Goal: Task Accomplishment & Management: Manage account settings

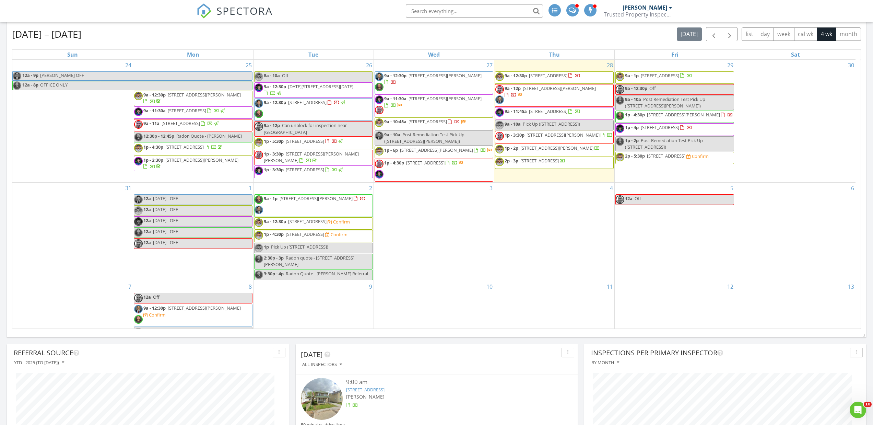
scroll to position [275, 0]
click at [406, 35] on div "Aug 24 – Sep 20, 2025 today list day week cal wk 4 wk month" at bounding box center [436, 33] width 849 height 14
click at [403, 38] on div "Aug 24 – Sep 20, 2025 today list day week cal wk 4 wk month" at bounding box center [436, 33] width 849 height 14
click at [434, 33] on div "Aug 24 – Sep 20, 2025 today list day week cal wk 4 wk month" at bounding box center [436, 33] width 849 height 14
click at [332, 35] on div "Aug 24 – Sep 20, 2025 today list day week cal wk 4 wk month" at bounding box center [436, 33] width 849 height 14
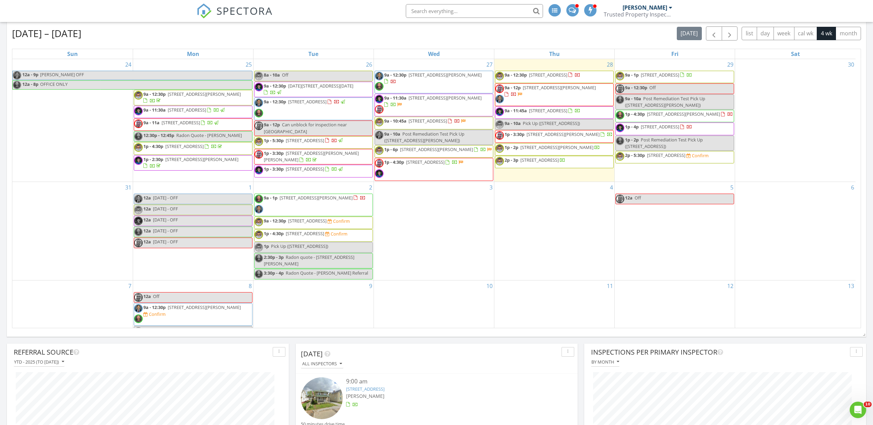
click at [374, 38] on div "Aug 24 – Sep 20, 2025 today list day week cal wk 4 wk month" at bounding box center [436, 33] width 849 height 14
click at [376, 31] on div "Aug 24 – Sep 20, 2025 today list day week cal wk 4 wk month" at bounding box center [436, 33] width 849 height 14
click at [424, 39] on div "Aug 24 – Sep 20, 2025 today list day week cal wk 4 wk month" at bounding box center [436, 33] width 849 height 14
click at [373, 37] on div "Aug 24 – Sep 20, 2025 today list day week cal wk 4 wk month" at bounding box center [436, 33] width 849 height 14
click at [373, 36] on div "Aug 24 – Sep 20, 2025 today list day week cal wk 4 wk month" at bounding box center [436, 33] width 849 height 14
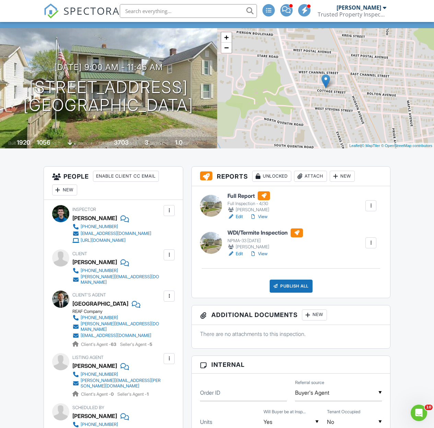
scroll to position [172, 0]
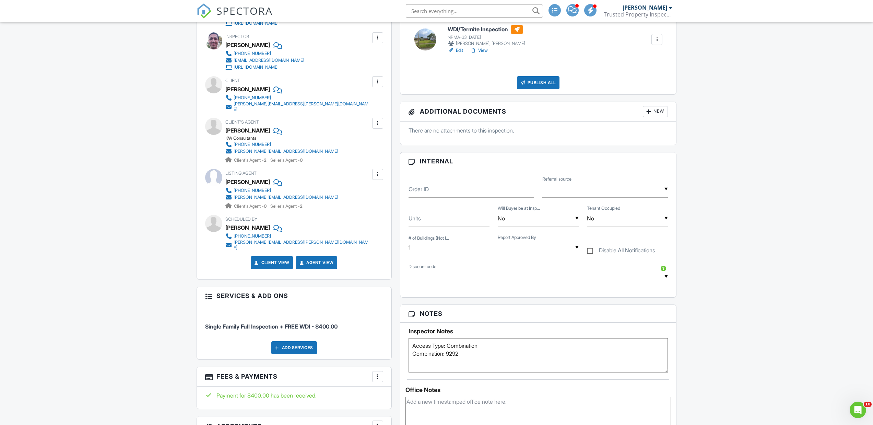
scroll to position [240, 0]
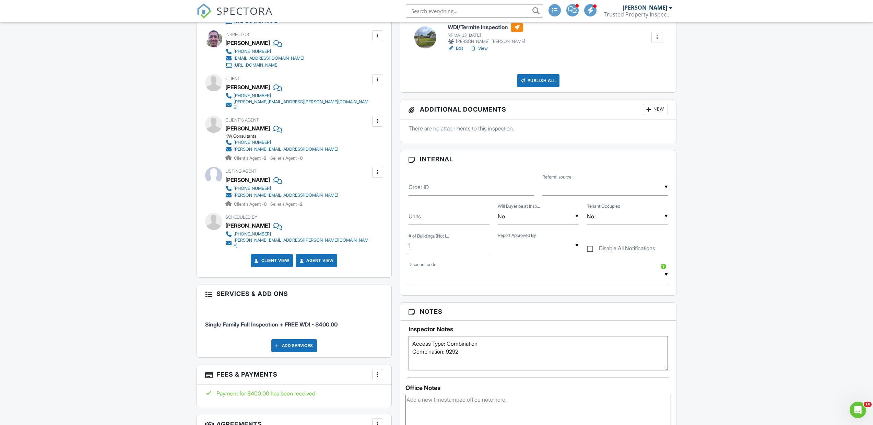
click at [502, 251] on div "▼ Reece Ryan Reece Ryan" at bounding box center [538, 245] width 81 height 17
drag, startPoint x: 508, startPoint y: 302, endPoint x: 505, endPoint y: 299, distance: 3.9
click at [508, 302] on span "[PERSON_NAME]" at bounding box center [532, 297] width 55 height 17
type input "[PERSON_NAME]"
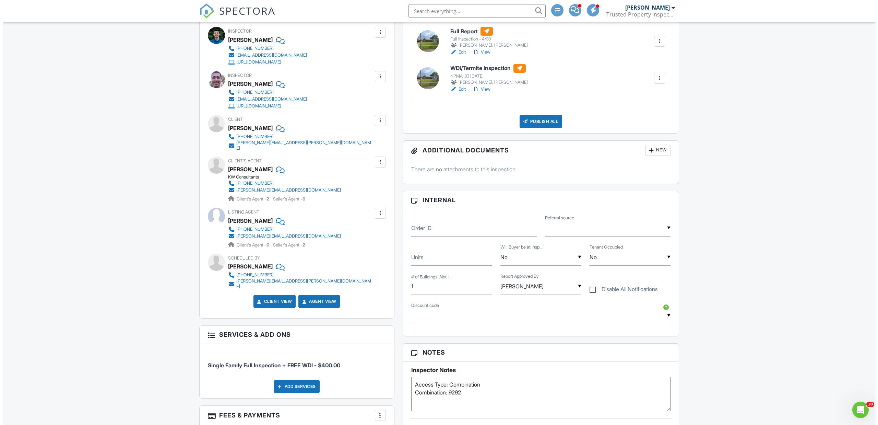
scroll to position [172, 0]
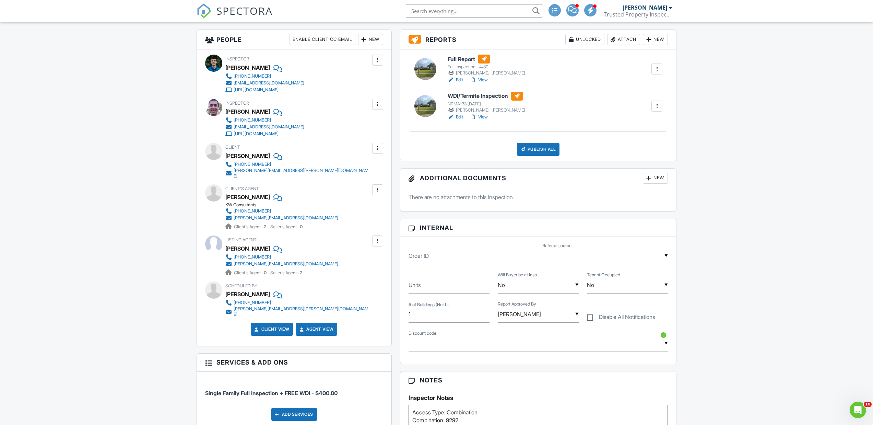
click at [523, 147] on div at bounding box center [523, 149] width 7 height 7
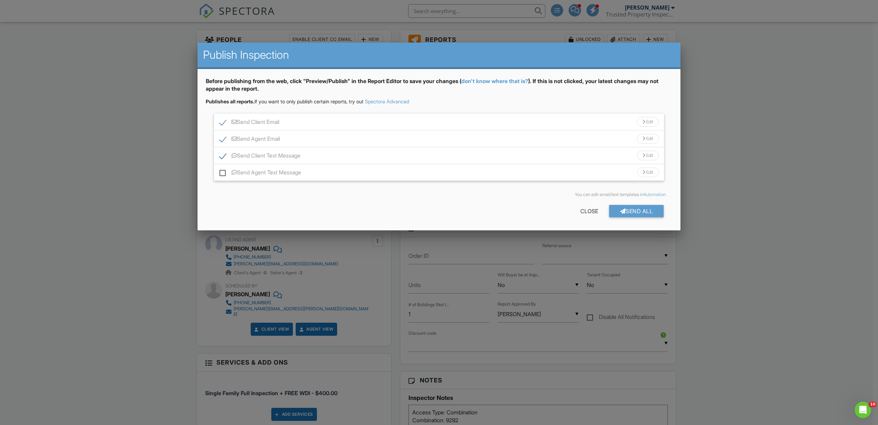
click at [441, 127] on div "Send Client Email Edit" at bounding box center [439, 122] width 450 height 17
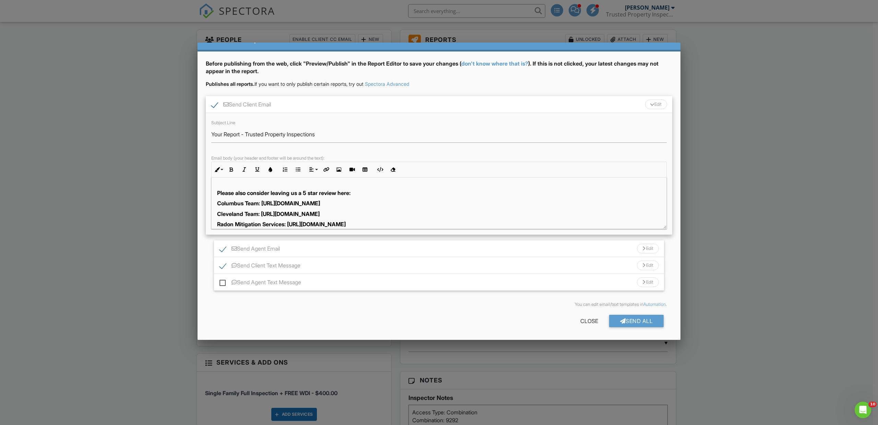
click at [243, 216] on strong "Cleveland Team: [URL][DOMAIN_NAME]" at bounding box center [268, 213] width 103 height 7
click at [245, 212] on strong "Radon Mitigation Services: [URL][DOMAIN_NAME]" at bounding box center [281, 213] width 129 height 7
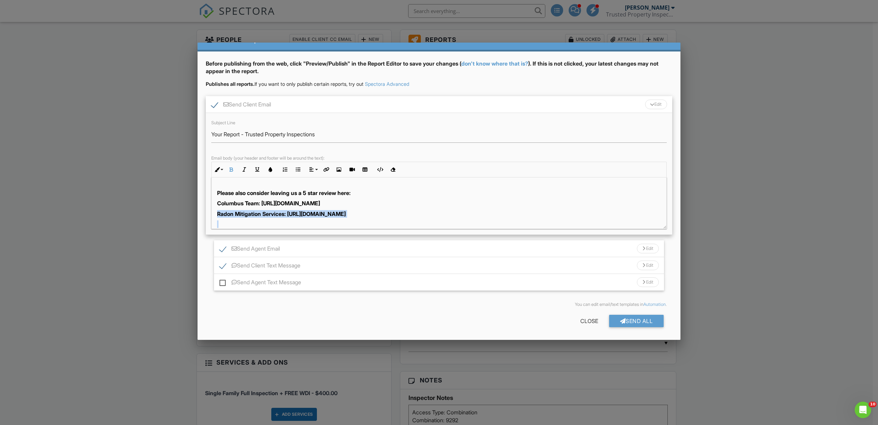
click at [245, 212] on strong "Radon Mitigation Services: [URL][DOMAIN_NAME]" at bounding box center [281, 213] width 129 height 7
click at [319, 242] on div "Send Agent Email Edit" at bounding box center [439, 248] width 450 height 17
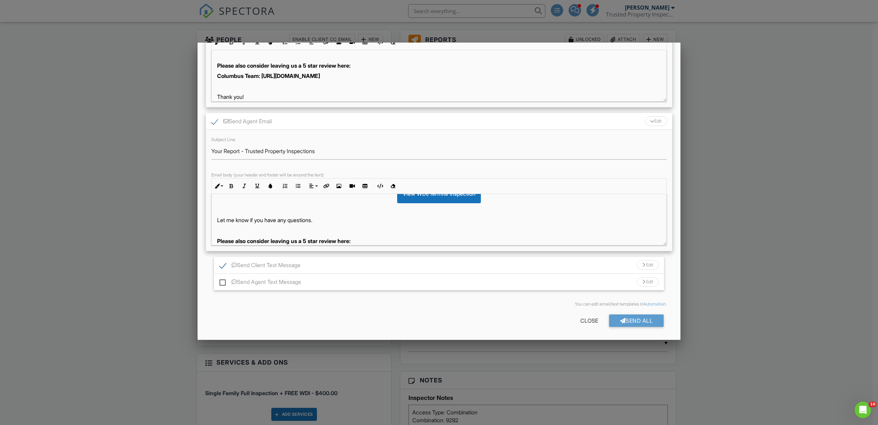
scroll to position [103, 0]
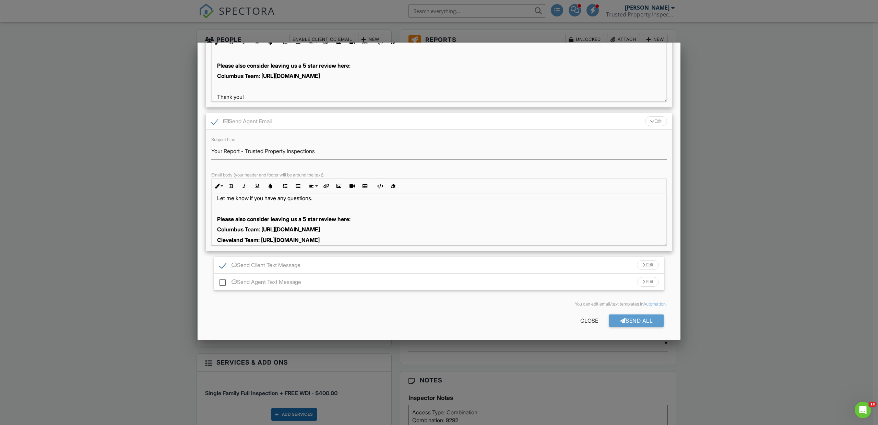
click at [270, 240] on strong "Cleveland Team: https://g.page/r/CUAsgCzTdmg-EBM/review" at bounding box center [268, 239] width 103 height 7
click at [270, 239] on strong "Cleveland Team: https://g.page/r/CUAsgCzTdmg-EBM/review" at bounding box center [268, 239] width 103 height 7
click at [270, 239] on strong "Radon Mitigation Services: https://g.page/r/CV7HxGNzfcFdEBM/review" at bounding box center [281, 239] width 129 height 7
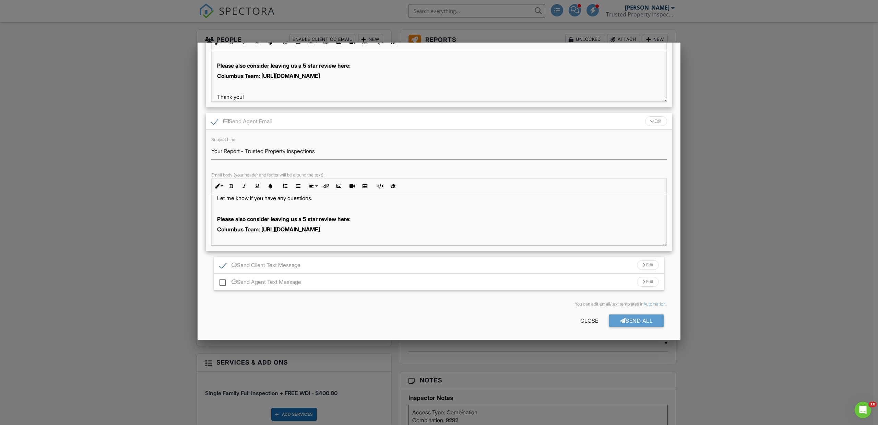
click at [340, 121] on div "Send Agent Email Edit" at bounding box center [439, 121] width 467 height 17
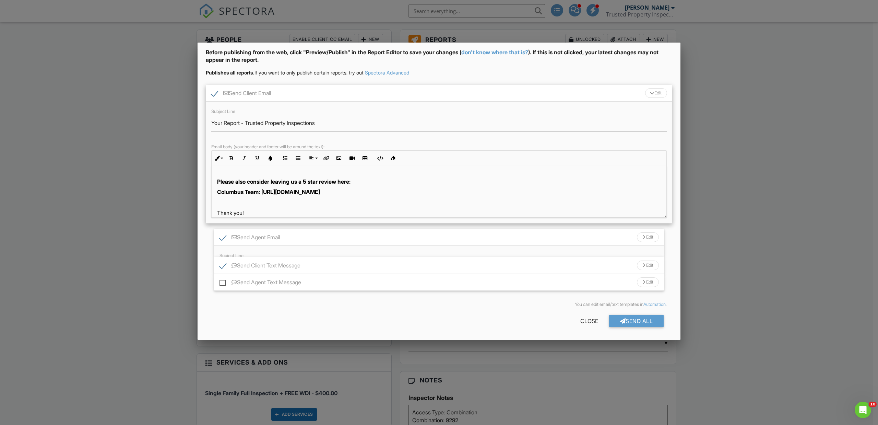
scroll to position [18, 0]
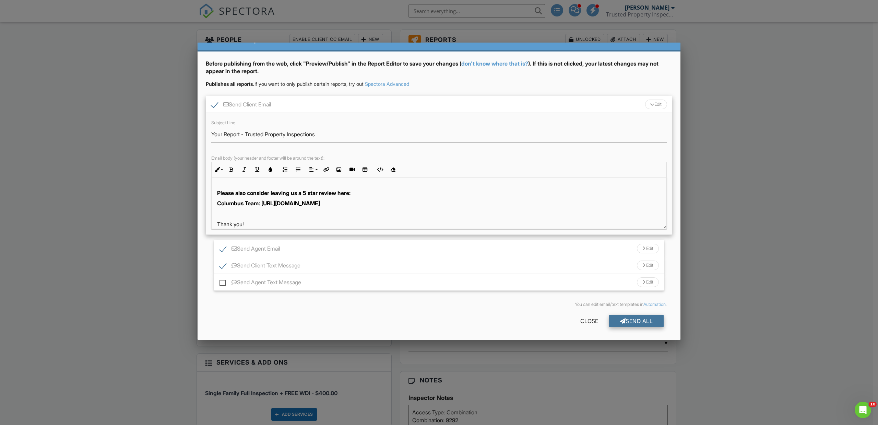
click at [625, 320] on div "Send All" at bounding box center [636, 321] width 55 height 12
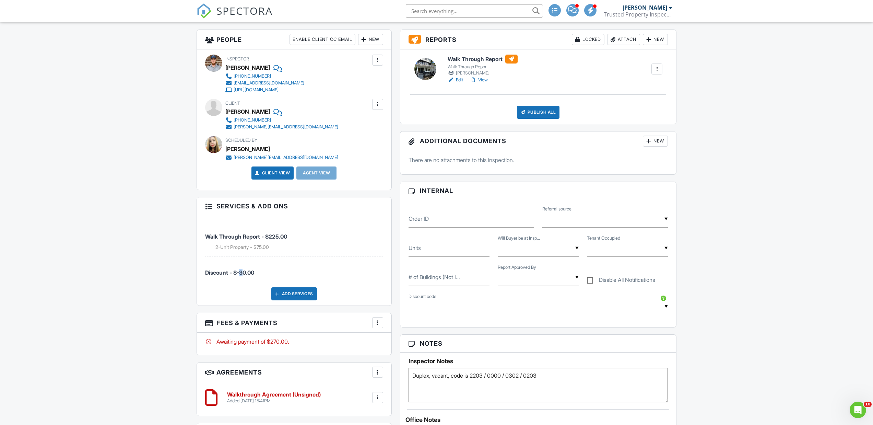
drag, startPoint x: 236, startPoint y: 271, endPoint x: 259, endPoint y: 272, distance: 22.3
click at [259, 272] on li "Discount - $-30.00" at bounding box center [294, 268] width 178 height 25
drag, startPoint x: 259, startPoint y: 272, endPoint x: 226, endPoint y: 274, distance: 32.3
click at [226, 274] on li "Discount - $-30.00" at bounding box center [294, 268] width 178 height 25
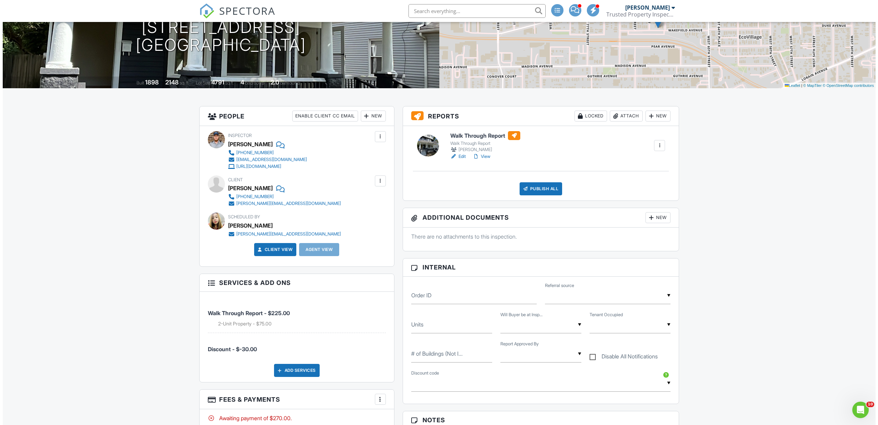
scroll to position [137, 0]
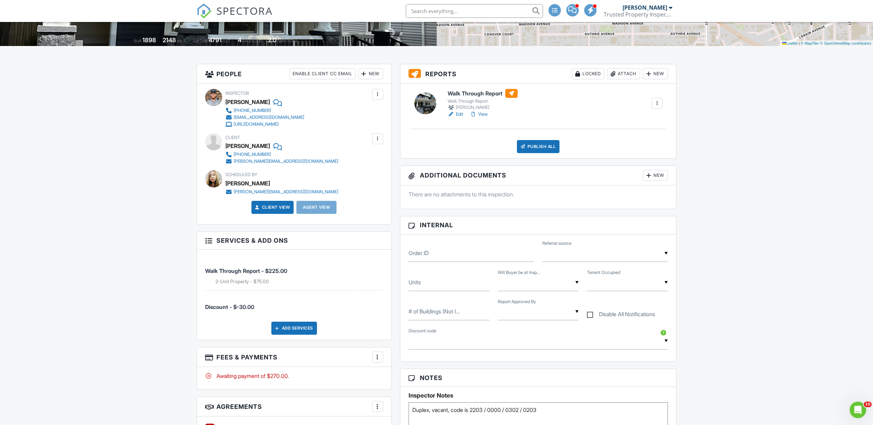
click at [543, 306] on input "text" at bounding box center [538, 311] width 81 height 17
click at [524, 360] on span "Ryan" at bounding box center [532, 364] width 55 height 17
type input "Ryan"
click at [532, 152] on div "Publish All" at bounding box center [538, 146] width 43 height 13
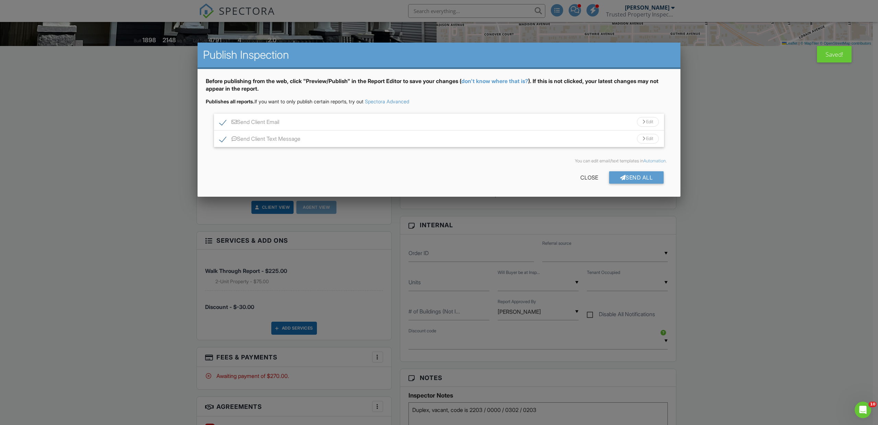
click at [503, 119] on div "Send Client Email Edit" at bounding box center [439, 122] width 450 height 17
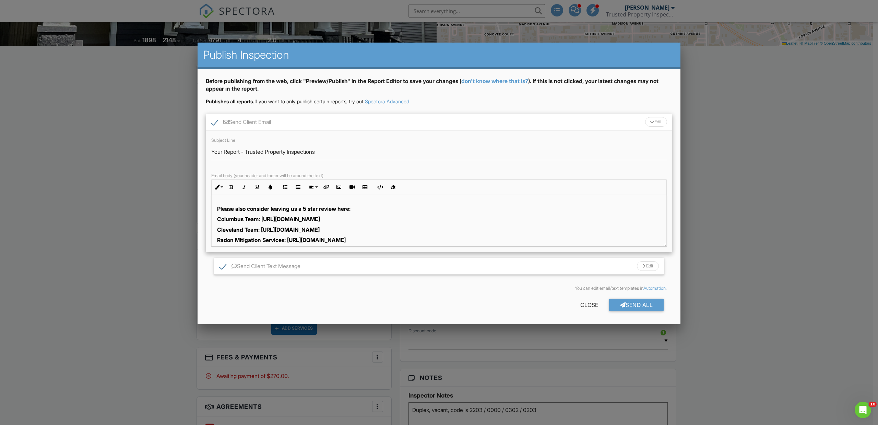
scroll to position [172, 0]
click at [295, 229] on strong "Cleveland Team: https://g.page/r/CUAsgCzTdmg-EBM/review" at bounding box center [268, 231] width 103 height 7
click at [294, 229] on strong "Cleveland Team: https://g.page/r/CUAsgCzTdmg-EBM/review" at bounding box center [268, 231] width 103 height 7
click at [293, 216] on div "Hi Josh, Your report is ready! View it here: Inspection Details Thank you so mu…" at bounding box center [439, 159] width 455 height 272
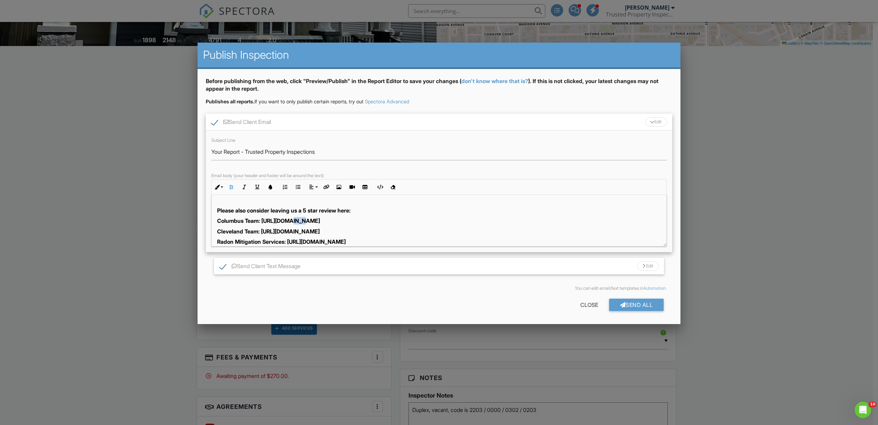
click at [293, 216] on div "Hi Josh, Your report is ready! View it here: Inspection Details Thank you so mu…" at bounding box center [439, 159] width 455 height 272
click at [292, 228] on strong "Radon Mitigation Services: https://g.page/r/CV7HxGNzfcFdEBM/review" at bounding box center [281, 231] width 129 height 7
click at [292, 228] on strong "Radon Mitigation Services: [URL][DOMAIN_NAME]" at bounding box center [281, 231] width 129 height 7
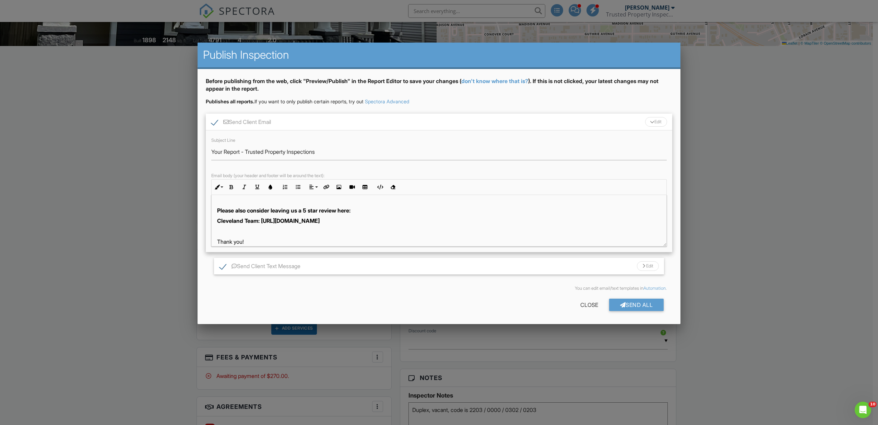
click at [302, 119] on div "Send Client Email Edit" at bounding box center [439, 122] width 467 height 17
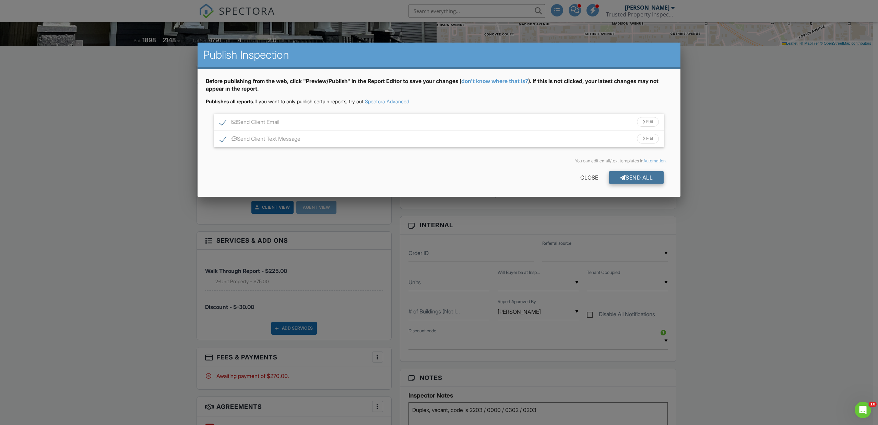
click at [650, 175] on div "Send All" at bounding box center [636, 177] width 55 height 12
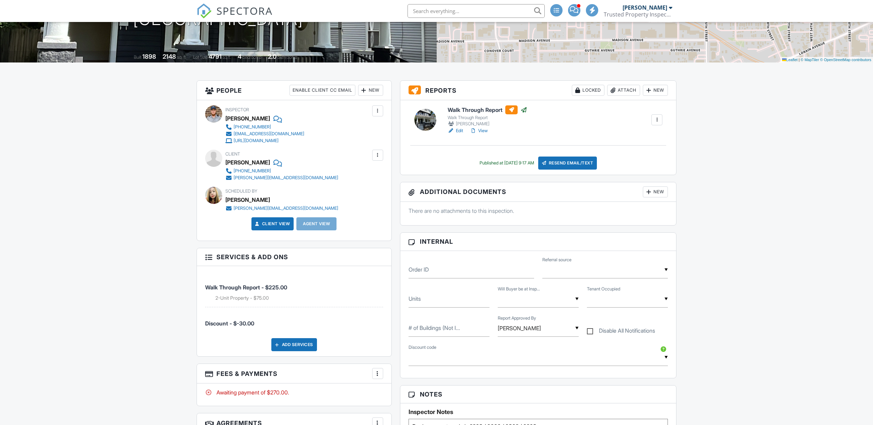
scroll to position [137, 0]
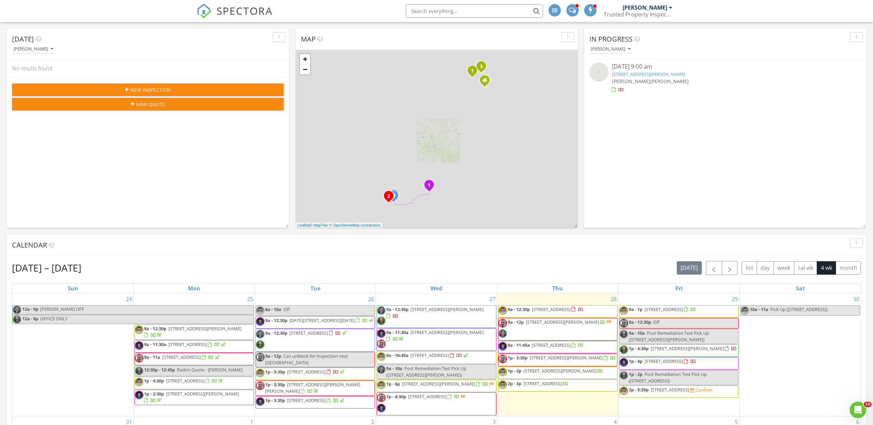
click at [295, 112] on div "[DATE] [PERSON_NAME] No results found New Inspection New Quote Map 1 2 1 1 2 3 …" at bounding box center [436, 377] width 873 height 710
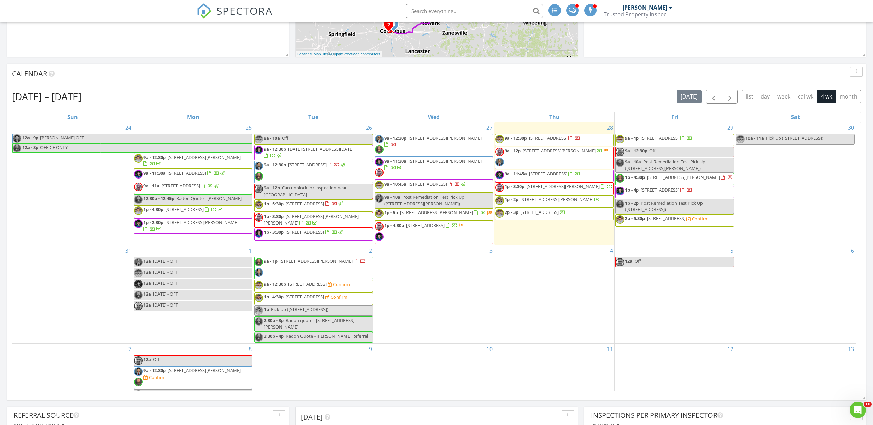
scroll to position [212, 0]
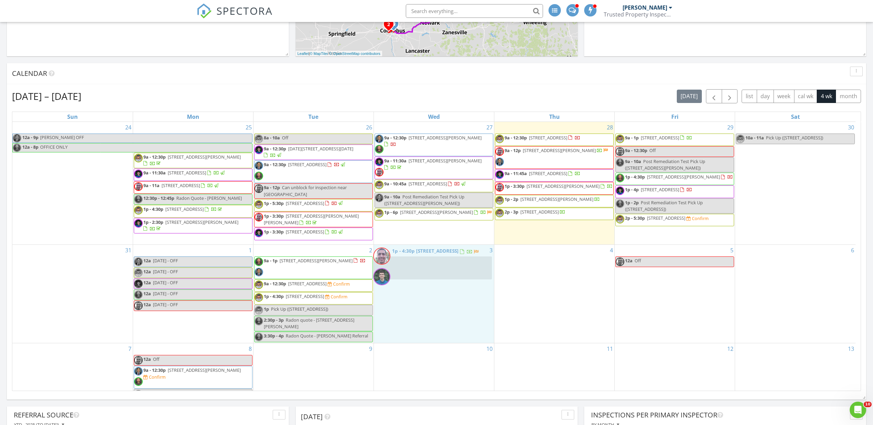
drag, startPoint x: 436, startPoint y: 232, endPoint x: 434, endPoint y: 265, distance: 32.6
click at [434, 265] on body "SPECTORA Ryan Schmidt Trusted Property Inspections, LLC Role: Inspector Change …" at bounding box center [436, 303] width 873 height 1030
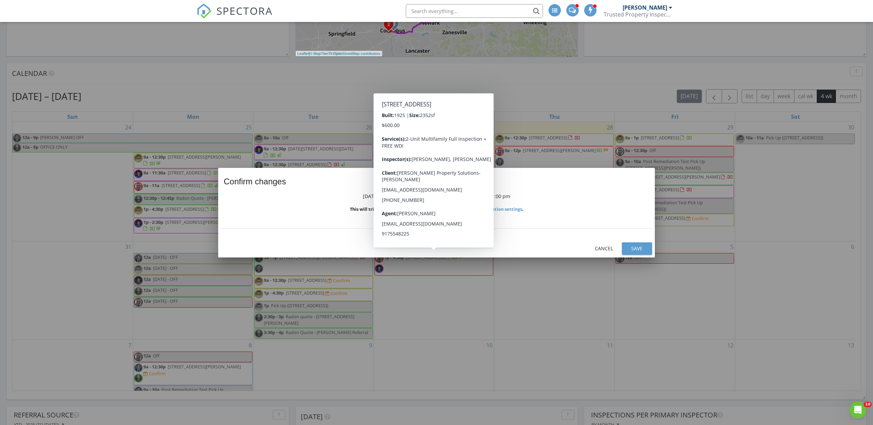
click at [604, 241] on div "Cancel Save" at bounding box center [436, 249] width 437 height 18
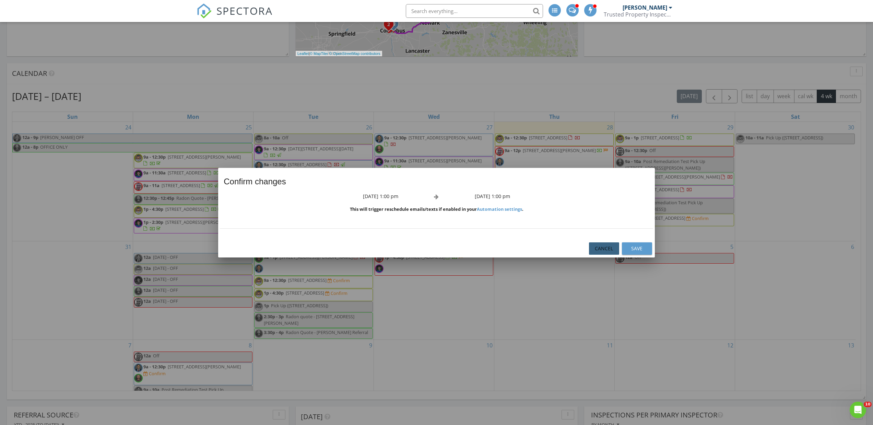
click at [598, 249] on div "Cancel" at bounding box center [604, 248] width 19 height 7
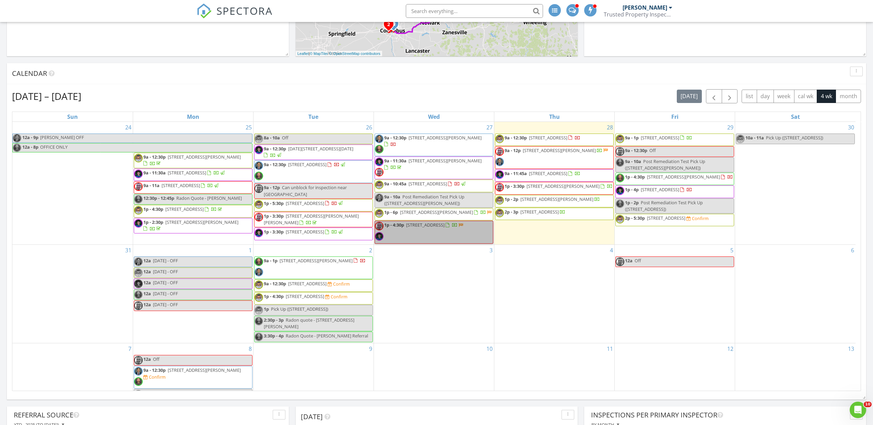
drag, startPoint x: 488, startPoint y: 247, endPoint x: 410, endPoint y: 229, distance: 80.1
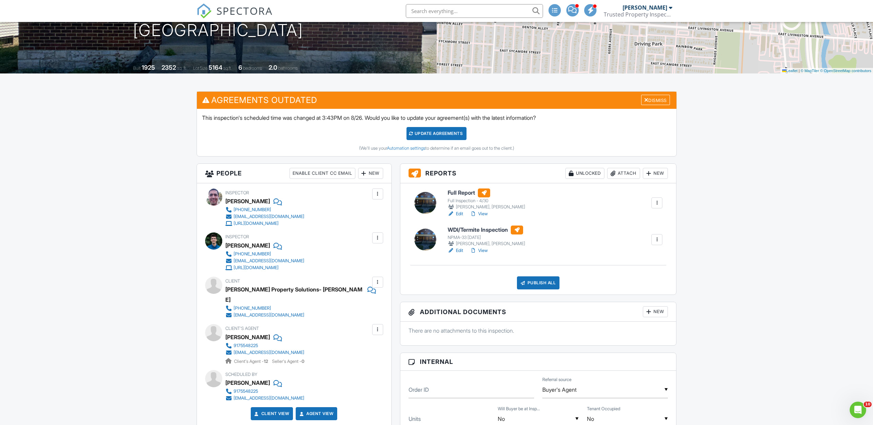
scroll to position [137, 0]
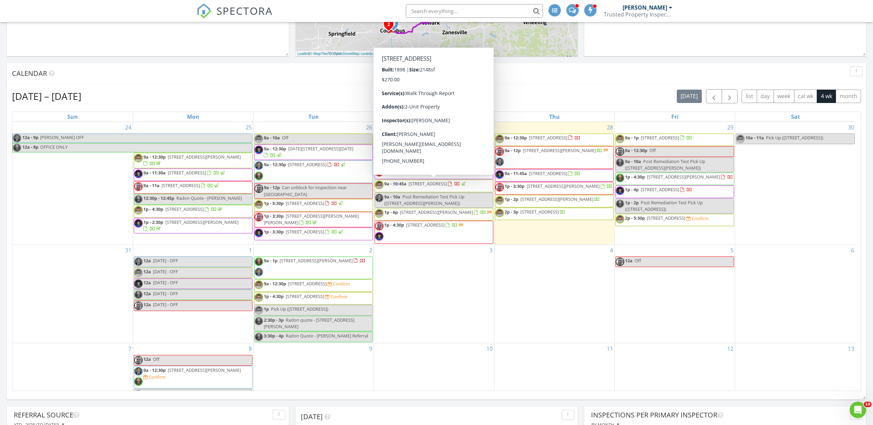
scroll to position [721, 884]
click at [325, 93] on div "[DATE] – [DATE] [DATE] list day week cal wk 4 wk month" at bounding box center [436, 96] width 849 height 14
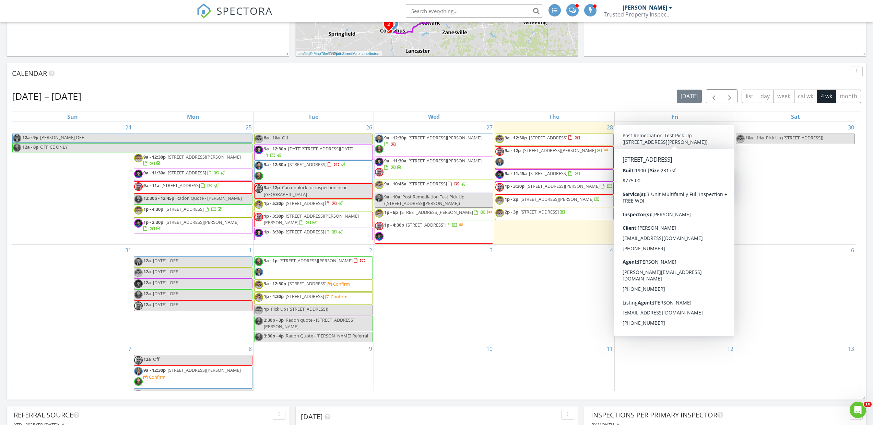
click at [543, 100] on div "Aug 24 – Sep 20, 2025 today list day week cal wk 4 wk month" at bounding box center [436, 96] width 849 height 14
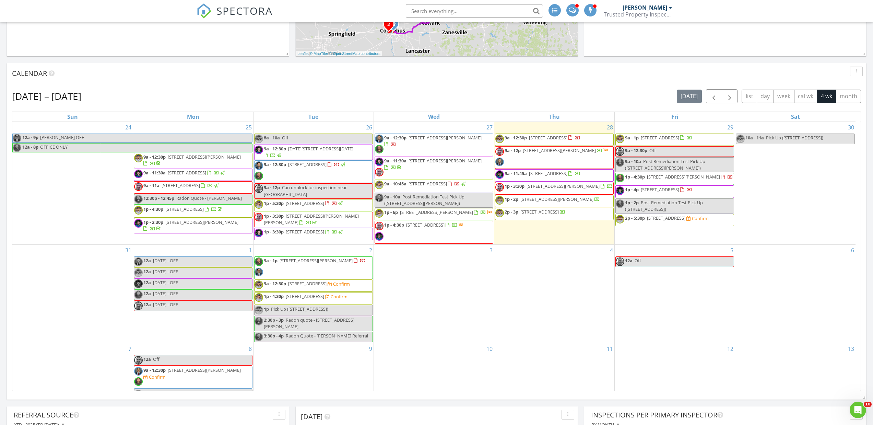
click at [615, 87] on div "Aug 24 – Sep 20, 2025 today list day week cal wk 4 wk month Sun Mon Tue Wed Thu…" at bounding box center [437, 240] width 860 height 312
click at [265, 91] on div "Aug 24 – Sep 20, 2025 today list day week cal wk 4 wk month" at bounding box center [436, 96] width 849 height 14
click at [468, 96] on div "Aug 24 – Sep 20, 2025 today list day week cal wk 4 wk month" at bounding box center [436, 96] width 849 height 14
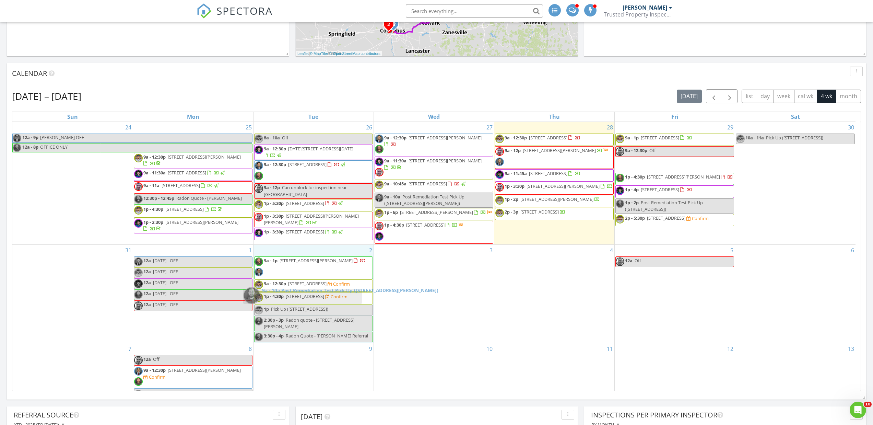
drag, startPoint x: 656, startPoint y: 161, endPoint x: 284, endPoint y: 292, distance: 394.8
click at [284, 292] on body "SPECTORA Ryan Schmidt Trusted Property Inspections, LLC Role: Inspector Change …" at bounding box center [436, 303] width 873 height 1030
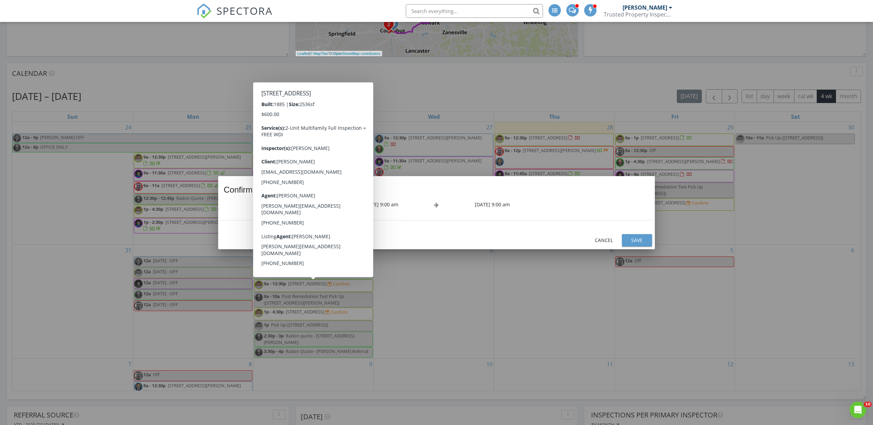
click at [642, 241] on div "Save" at bounding box center [637, 239] width 19 height 7
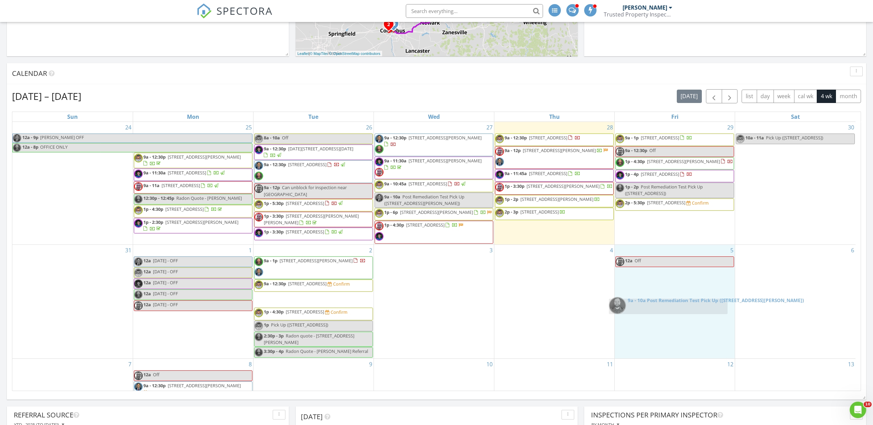
drag, startPoint x: 292, startPoint y: 306, endPoint x: 647, endPoint y: 306, distance: 354.8
click at [647, 306] on body "SPECTORA Ryan Schmidt Trusted Property Inspections, LLC Role: Inspector Change …" at bounding box center [436, 303] width 873 height 1030
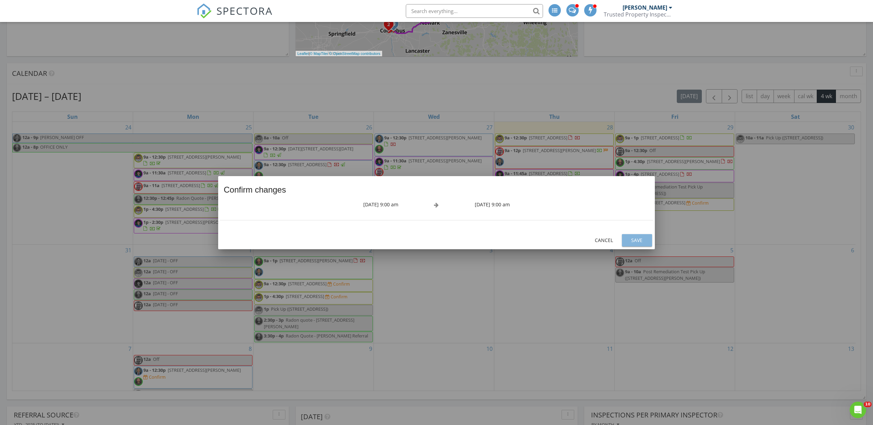
click at [640, 240] on div "Save" at bounding box center [637, 239] width 19 height 7
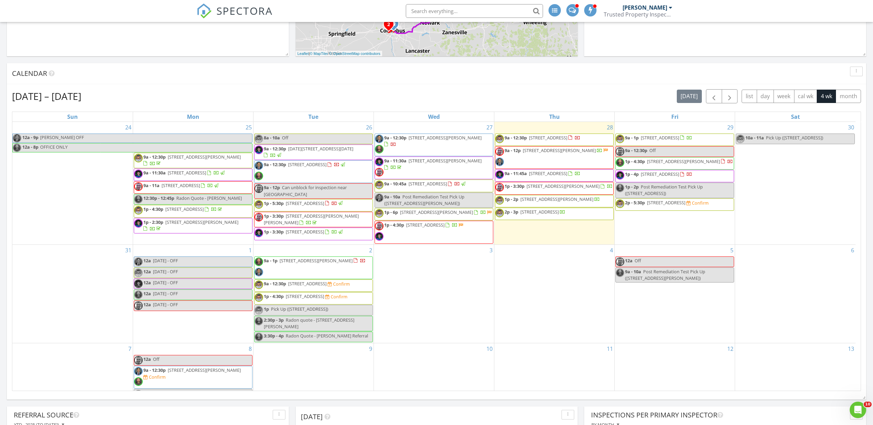
click at [639, 281] on span "Post Remediation Test Pick Up (468 Sawyer Blvd, Columbus)" at bounding box center [665, 274] width 80 height 13
select select "8"
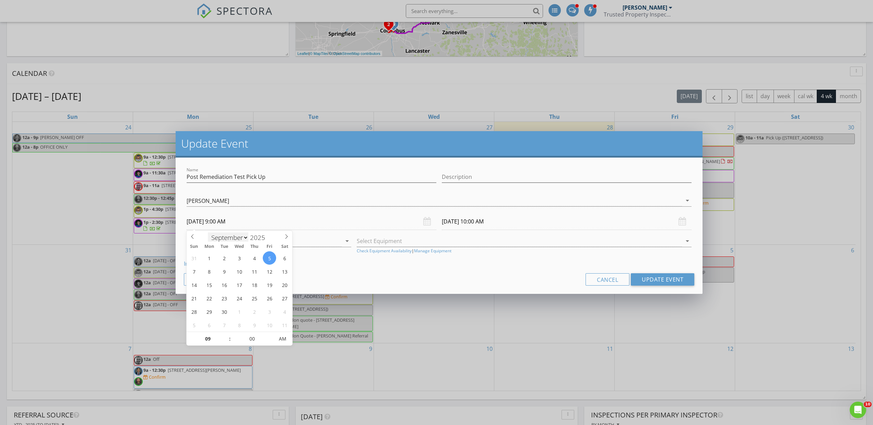
click at [232, 226] on input "09/05/2025 9:00 AM" at bounding box center [312, 221] width 250 height 17
type input "10"
type input "09/05/2025 10:00 AM"
click at [228, 336] on span at bounding box center [226, 335] width 5 height 7
type input "11"
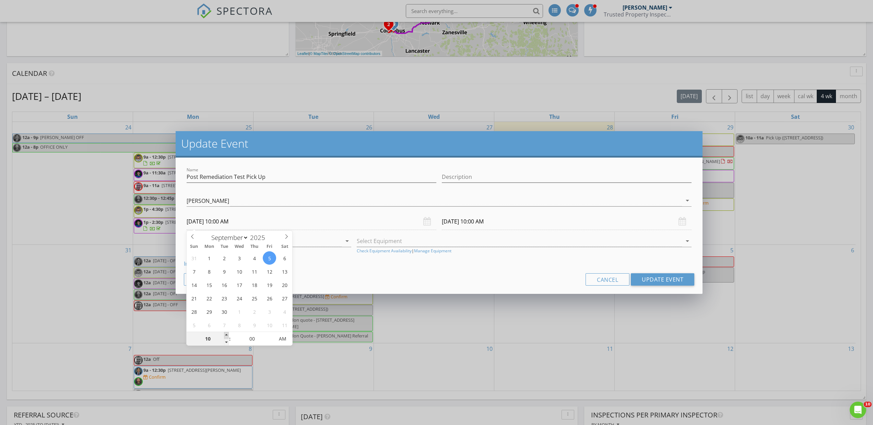
type input "09/05/2025 11:00 AM"
click at [228, 336] on span at bounding box center [226, 335] width 5 height 7
type input "12"
type input "09/05/2025 12:00 PM"
click at [228, 336] on span at bounding box center [226, 335] width 5 height 7
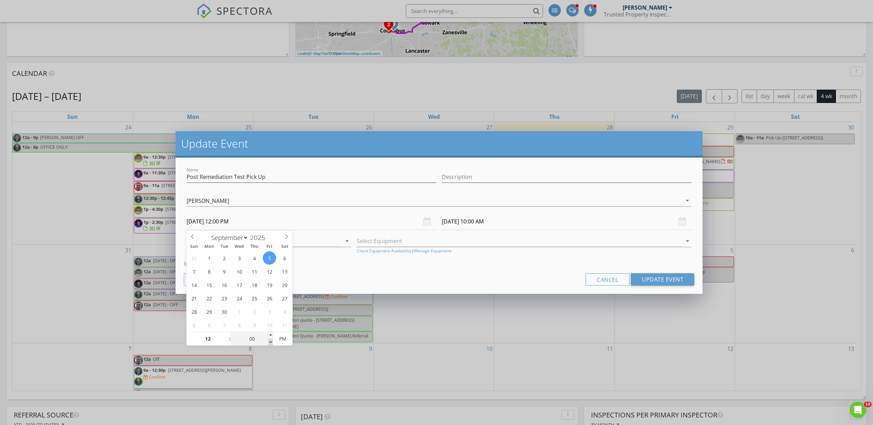
type input "09/05/2025 1:00 PM"
click at [650, 280] on button "Update Event" at bounding box center [662, 279] width 63 height 12
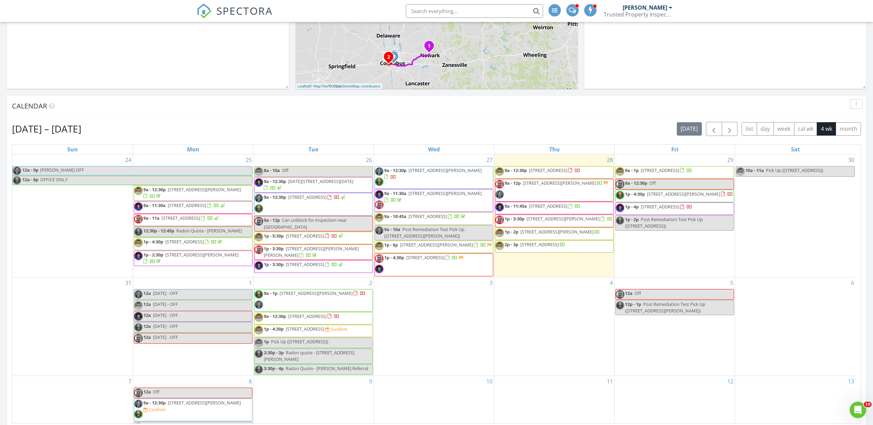
scroll to position [177, 0]
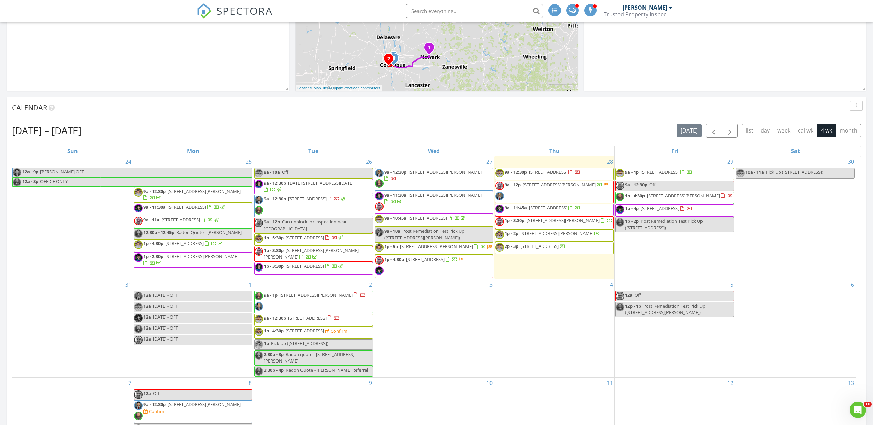
click at [504, 123] on div "Aug 24 – Sep 20, 2025 today list day week cal wk 4 wk month Sun Mon Tue Wed Thu…" at bounding box center [437, 274] width 860 height 312
click at [501, 130] on div "[DATE] – [DATE] [DATE] list day week cal wk 4 wk month" at bounding box center [436, 131] width 849 height 14
click at [428, 127] on div "[DATE] – [DATE] [DATE] list day week cal wk 4 wk month" at bounding box center [436, 131] width 849 height 14
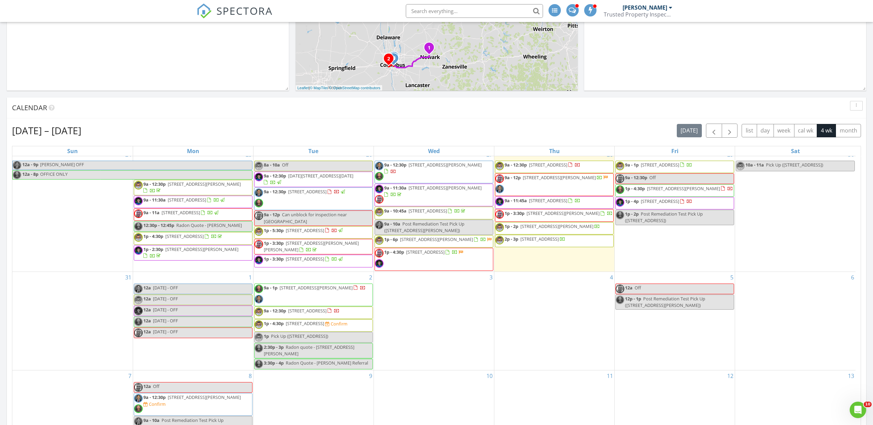
scroll to position [0, 0]
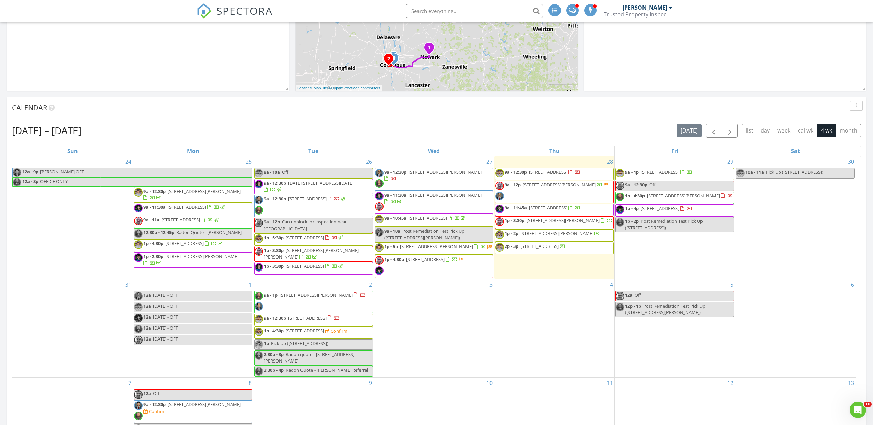
click at [473, 132] on div "[DATE] – [DATE] [DATE] list day week cal wk 4 wk month" at bounding box center [436, 131] width 849 height 14
click at [359, 132] on div "Aug 24 – Sep 20, 2025 today list day week cal wk 4 wk month" at bounding box center [436, 131] width 849 height 14
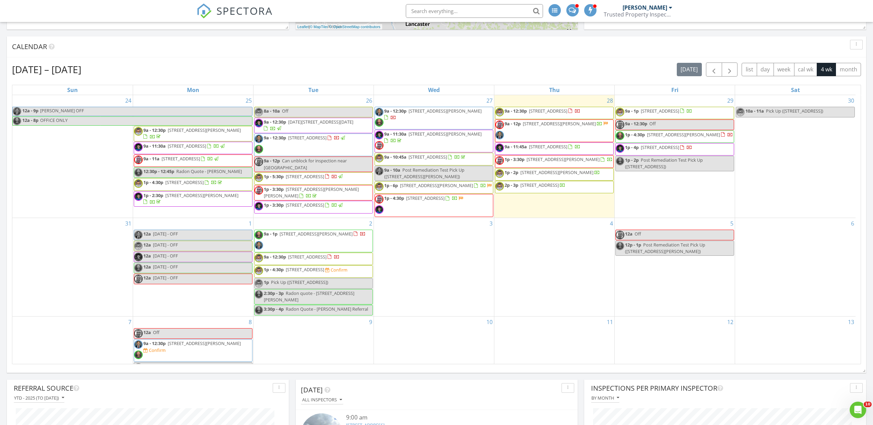
scroll to position [212, 0]
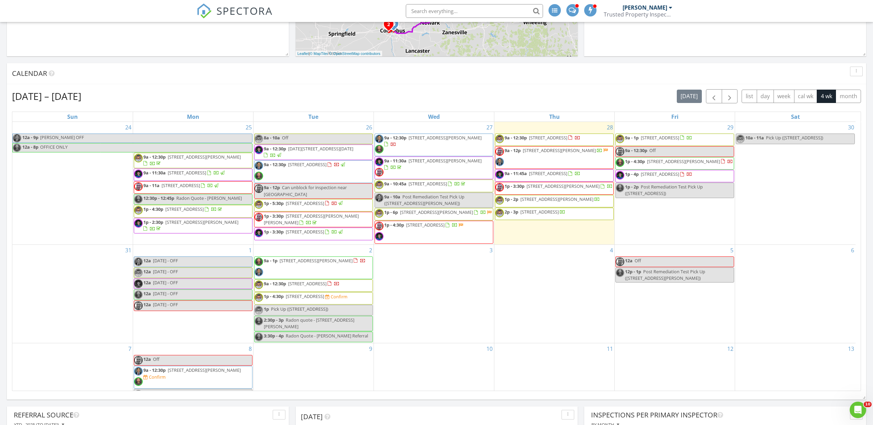
click at [387, 94] on div "Aug 24 – Sep 20, 2025 today list day week cal wk 4 wk month" at bounding box center [436, 96] width 849 height 14
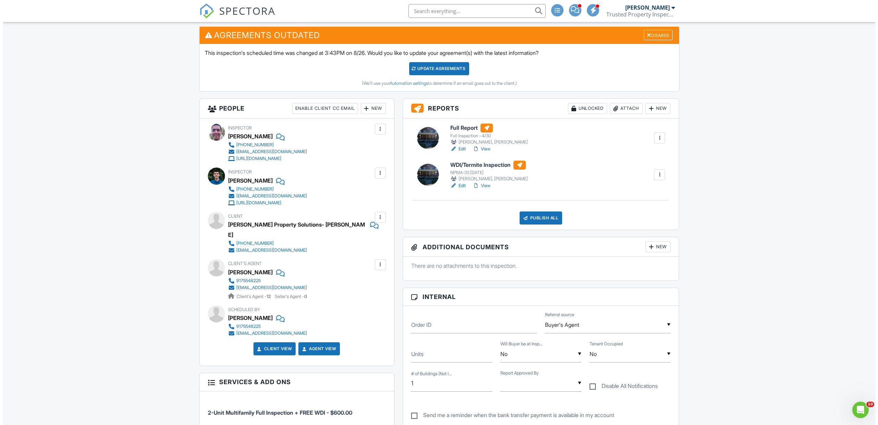
scroll to position [172, 0]
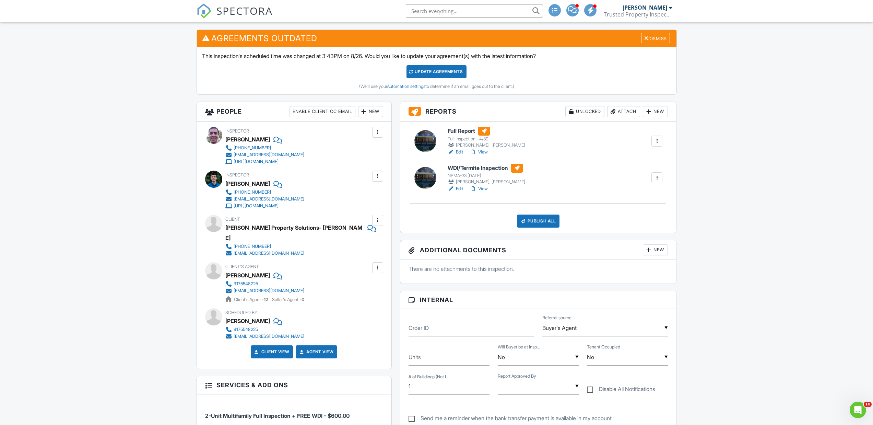
click at [530, 223] on div "Publish All" at bounding box center [538, 220] width 43 height 13
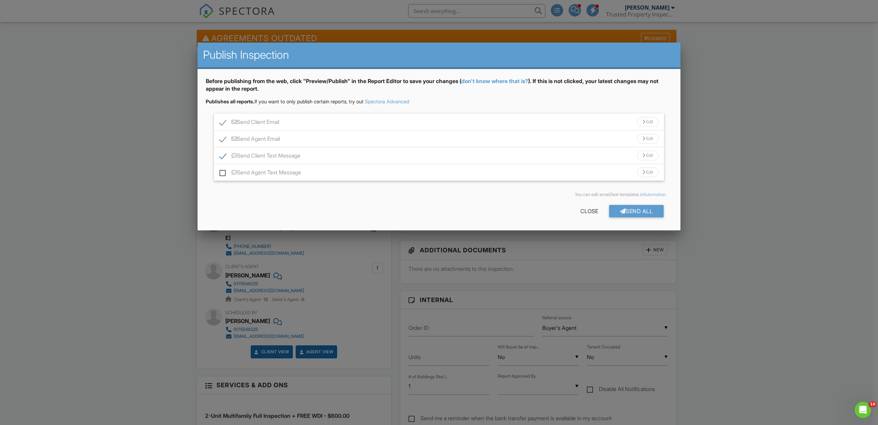
click at [413, 112] on div "Before publishing from the web, click "Preview/Publish" in the Report Editor to…" at bounding box center [439, 149] width 483 height 161
click at [381, 123] on div "Send Client Email Edit" at bounding box center [439, 122] width 450 height 17
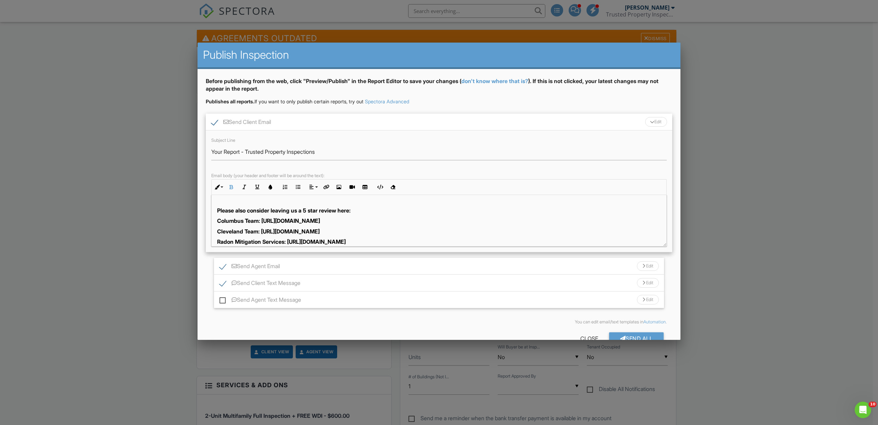
click at [268, 234] on strong "Cleveland Team: [URL][DOMAIN_NAME]" at bounding box center [268, 231] width 103 height 7
click at [268, 234] on strong "Radon Mitigation Services: [URL][DOMAIN_NAME]" at bounding box center [281, 231] width 129 height 7
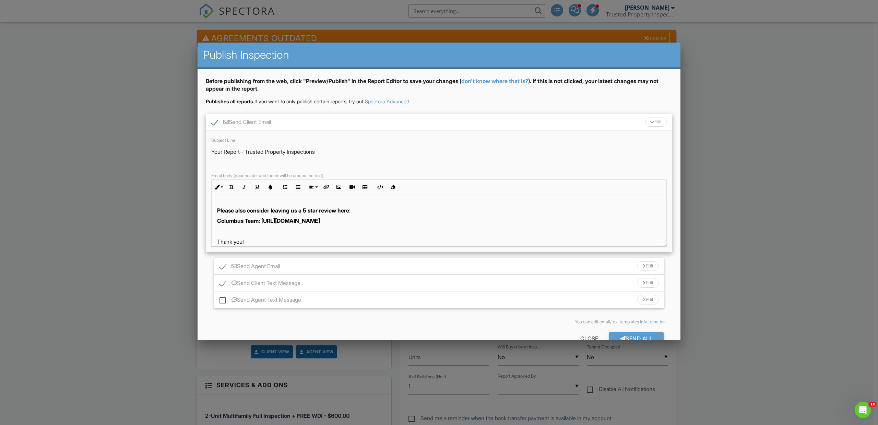
click at [314, 268] on div "Send Agent Email Edit" at bounding box center [439, 266] width 450 height 17
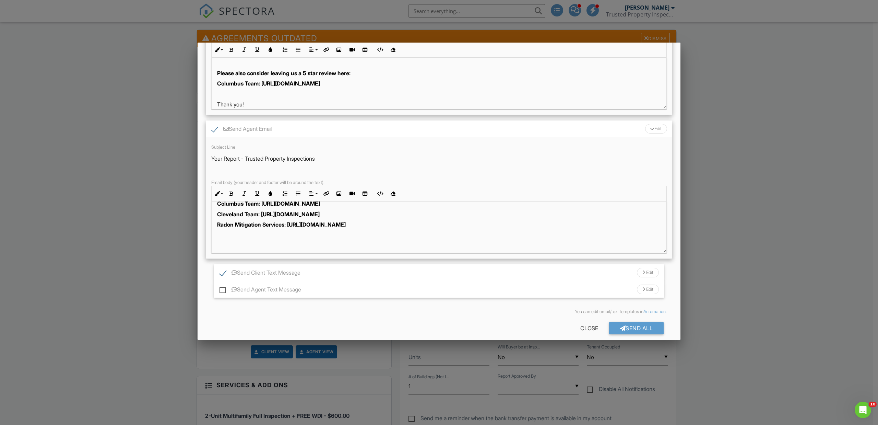
scroll to position [137, 0]
click at [269, 215] on strong "Cleveland Team: https://g.page/r/CUAsgCzTdmg-EBM/review" at bounding box center [268, 213] width 103 height 7
click at [269, 215] on strong "Radon Mitigation Services: https://g.page/r/CV7HxGNzfcFdEBM/review" at bounding box center [281, 213] width 129 height 7
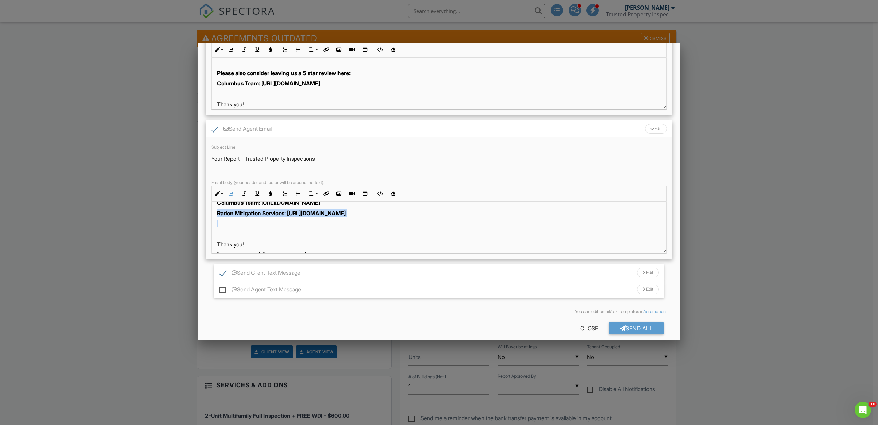
click at [269, 215] on strong "Radon Mitigation Services: https://g.page/r/CV7HxGNzfcFdEBM/review" at bounding box center [281, 213] width 129 height 7
click at [317, 128] on div "Send Agent Email Edit" at bounding box center [439, 128] width 467 height 17
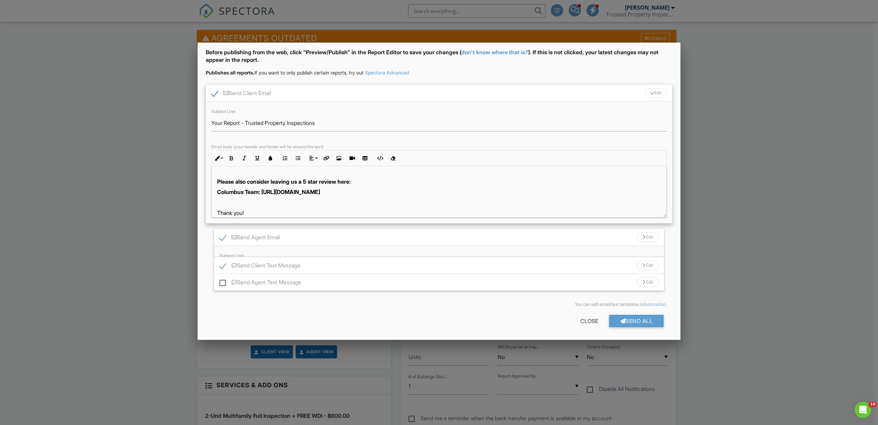
scroll to position [18, 0]
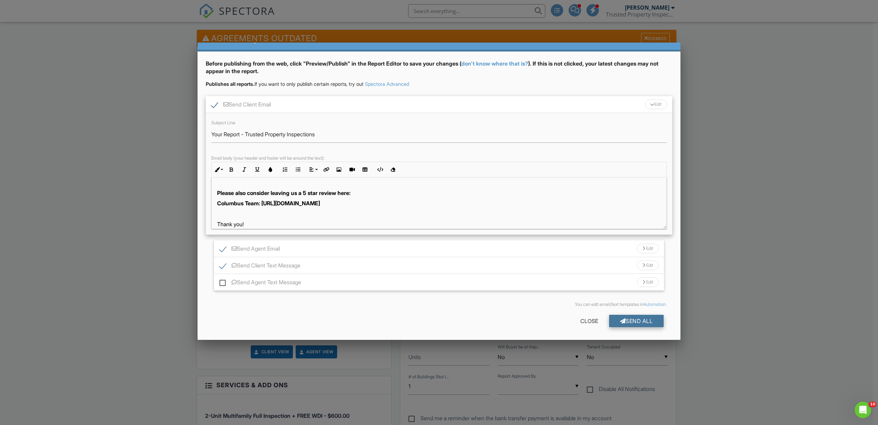
click at [623, 319] on div "Send All" at bounding box center [636, 321] width 55 height 12
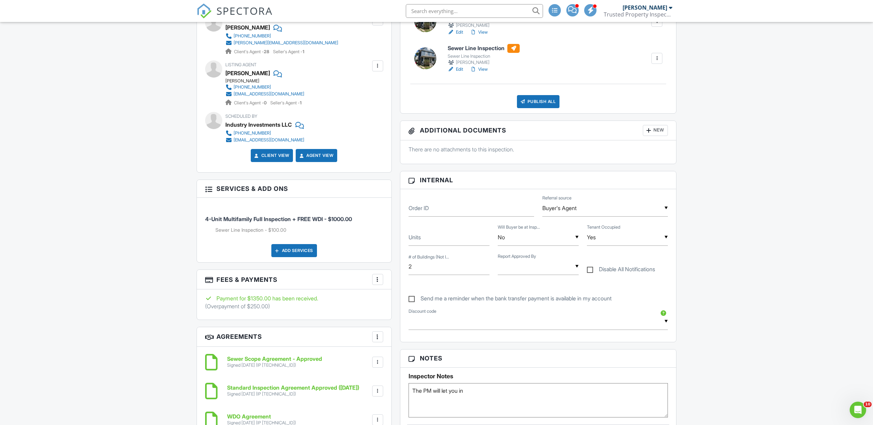
scroll to position [309, 0]
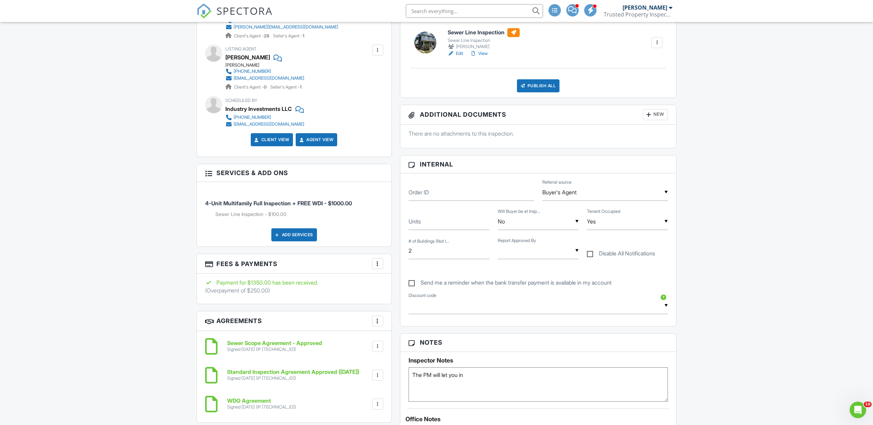
click at [519, 252] on div "▼ Reece Ryan Reece Ryan" at bounding box center [538, 250] width 81 height 17
click at [521, 302] on span "[PERSON_NAME]" at bounding box center [532, 302] width 55 height 17
type input "[PERSON_NAME]"
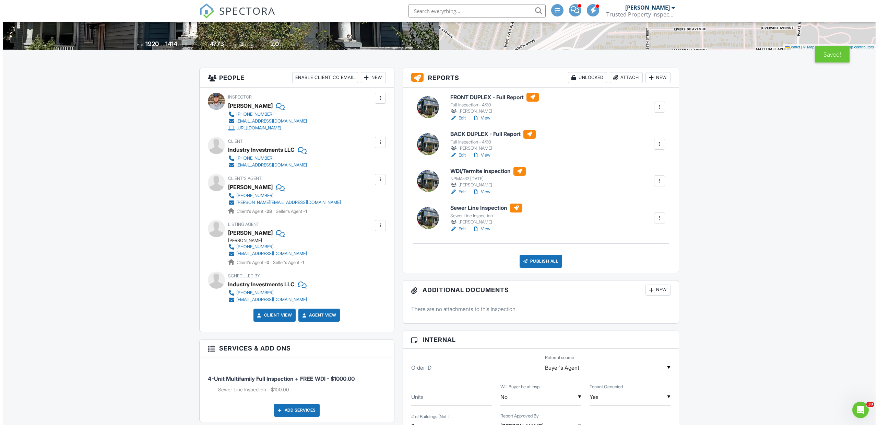
scroll to position [172, 0]
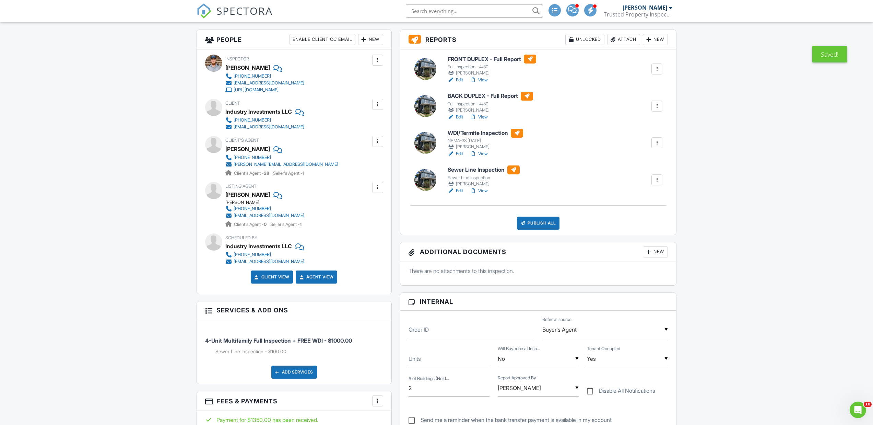
click at [545, 221] on div "Publish All" at bounding box center [538, 223] width 43 height 13
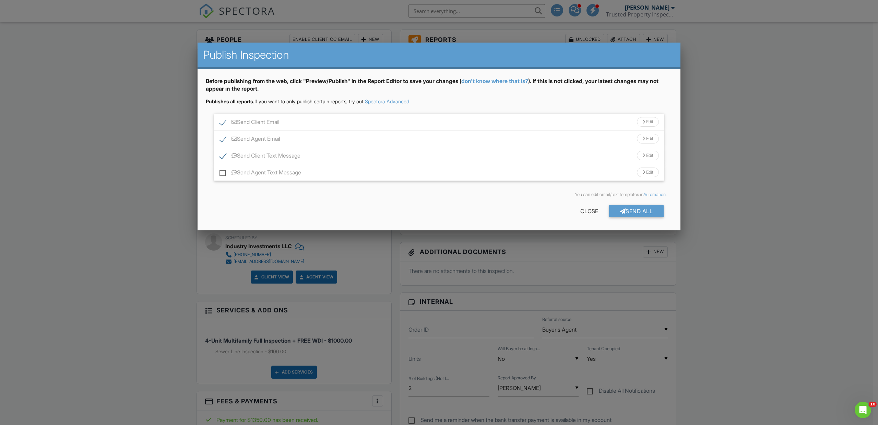
click at [406, 118] on div "Send Client Email Edit" at bounding box center [439, 122] width 450 height 17
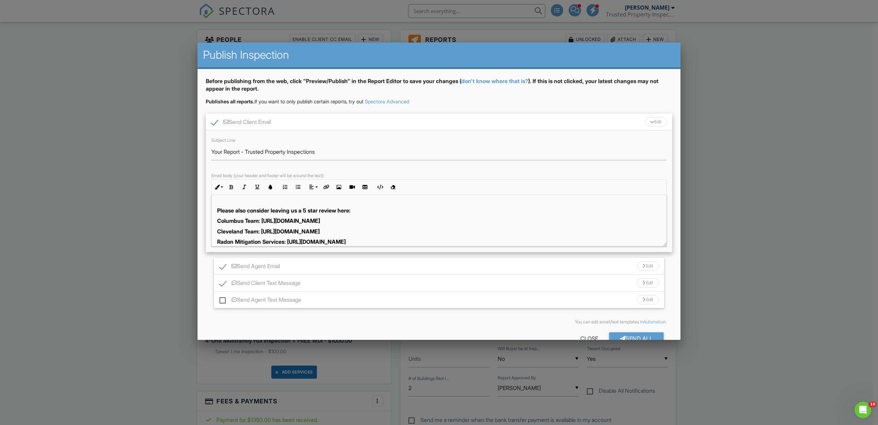
click at [293, 224] on p "Columbus Team: [URL][DOMAIN_NAME]" at bounding box center [439, 221] width 444 height 8
click at [293, 224] on p "Columbus Team: https://g.page/r/CfxLmYncGQcbEAg/review" at bounding box center [439, 221] width 444 height 8
click at [290, 231] on strong "Radon Mitigation Services: https://g.page/r/CV7HxGNzfcFdEBM/review" at bounding box center [281, 231] width 129 height 7
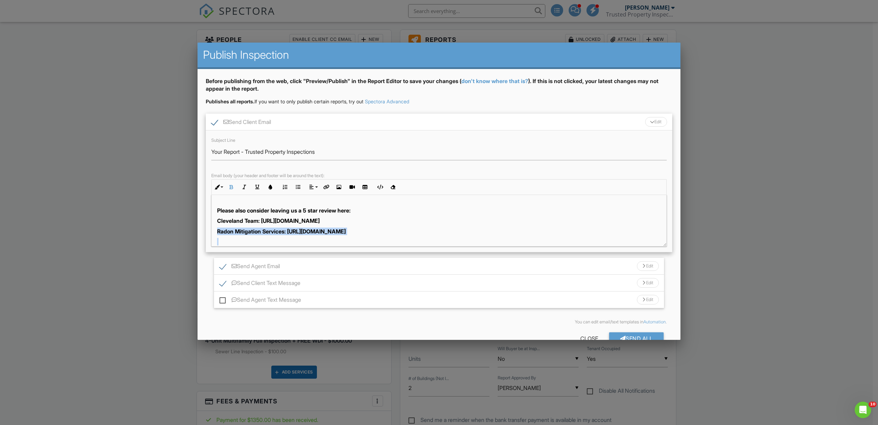
click at [290, 231] on strong "Radon Mitigation Services: https://g.page/r/CV7HxGNzfcFdEBM/review" at bounding box center [281, 231] width 129 height 7
click at [310, 120] on div "Send Client Email Edit" at bounding box center [439, 122] width 467 height 17
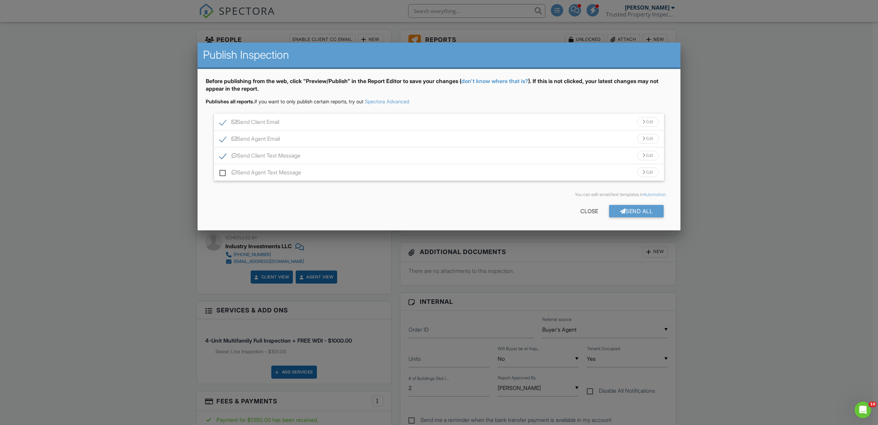
click at [309, 139] on div "Send Agent Email Edit" at bounding box center [439, 138] width 450 height 17
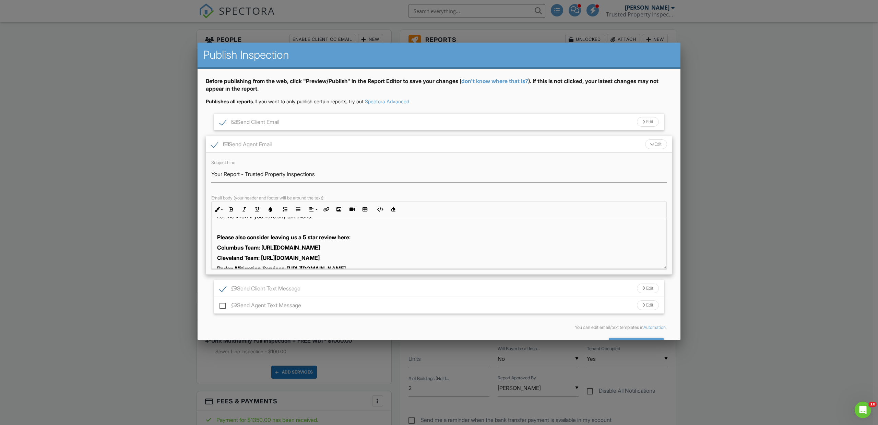
click at [277, 256] on strong "Cleveland Team: https://g.page/r/CUAsgCzTdmg-EBM/review" at bounding box center [268, 257] width 103 height 7
click at [277, 256] on strong "Cleveland Team: [URL][DOMAIN_NAME]" at bounding box center [268, 257] width 103 height 7
click at [277, 249] on strong "Columbus Team: [URL][DOMAIN_NAME]" at bounding box center [268, 247] width 103 height 7
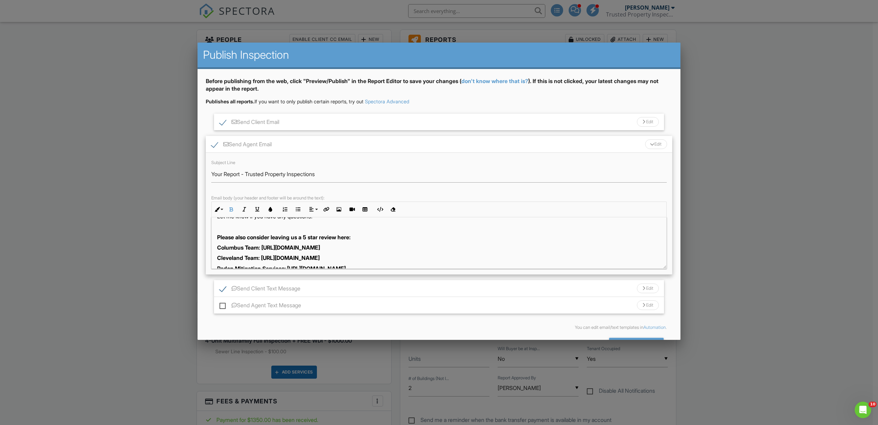
click at [264, 248] on strong "Columbus Team: [URL][DOMAIN_NAME]" at bounding box center [268, 247] width 103 height 7
click at [257, 261] on strong "Radon Mitigation Services: [URL][DOMAIN_NAME]" at bounding box center [281, 257] width 129 height 7
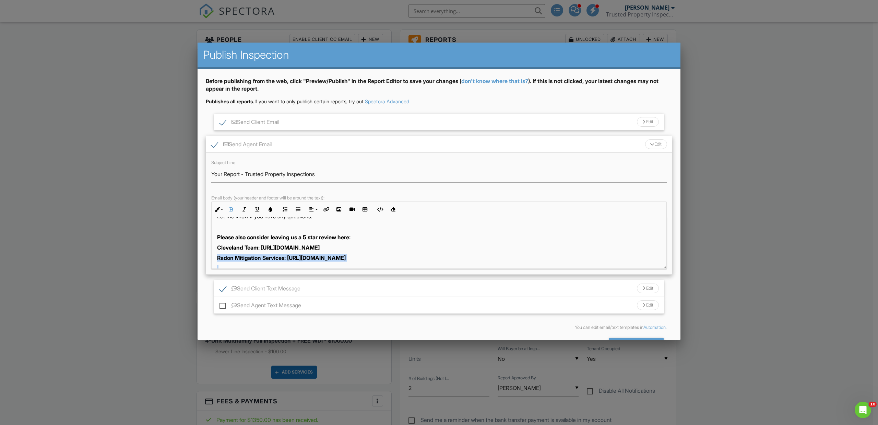
click at [257, 261] on strong "Radon Mitigation Services: [URL][DOMAIN_NAME]" at bounding box center [281, 257] width 129 height 7
click at [300, 119] on div "Send Client Email Edit" at bounding box center [439, 122] width 450 height 17
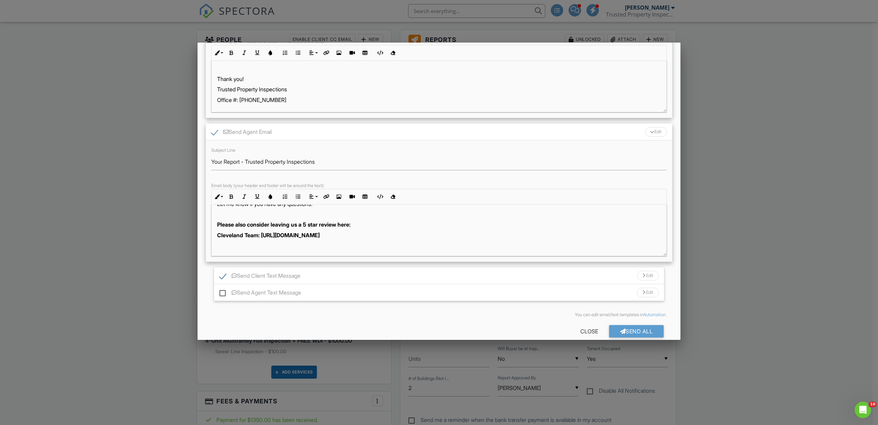
scroll to position [145, 0]
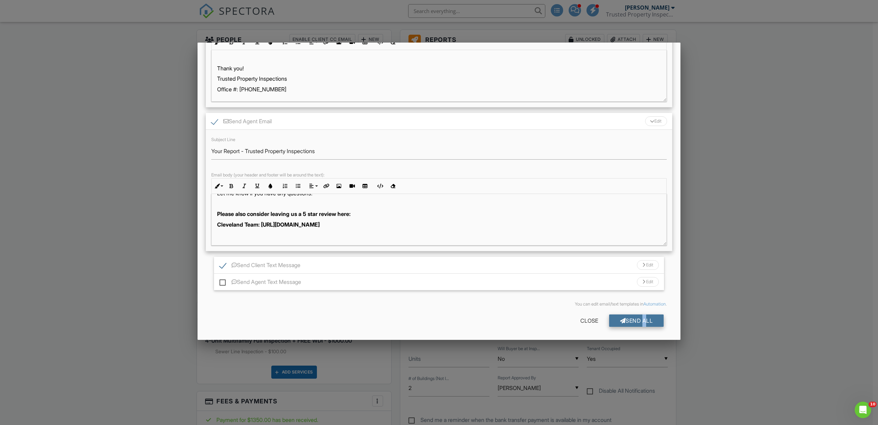
click at [635, 318] on div "Send All" at bounding box center [636, 320] width 55 height 12
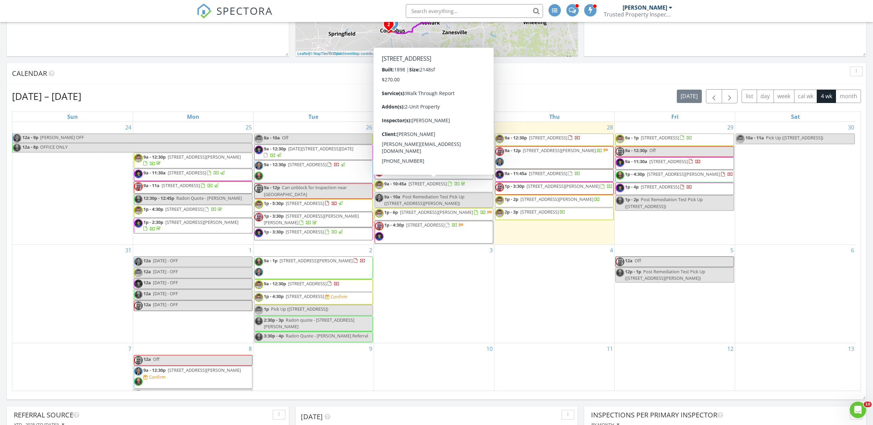
click at [578, 93] on div "Aug 24 – Sep 20, 2025 today list day week cal wk 4 wk month" at bounding box center [436, 96] width 849 height 14
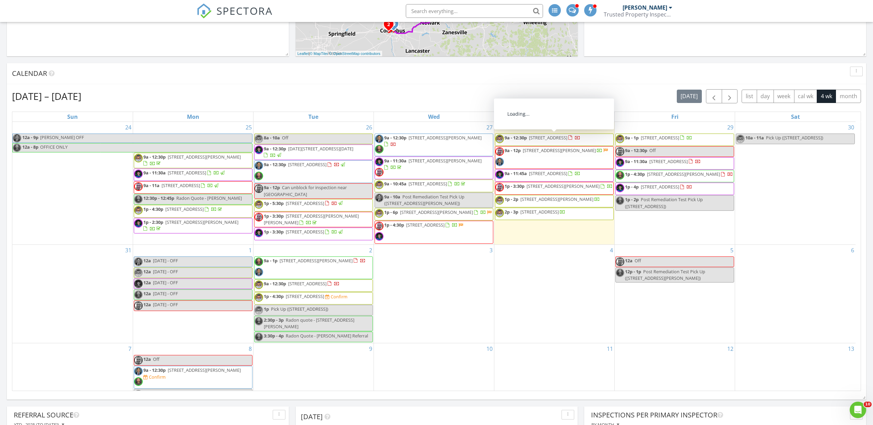
click at [544, 99] on div "Aug 24 – Sep 20, 2025 today list day week cal wk 4 wk month" at bounding box center [436, 96] width 849 height 14
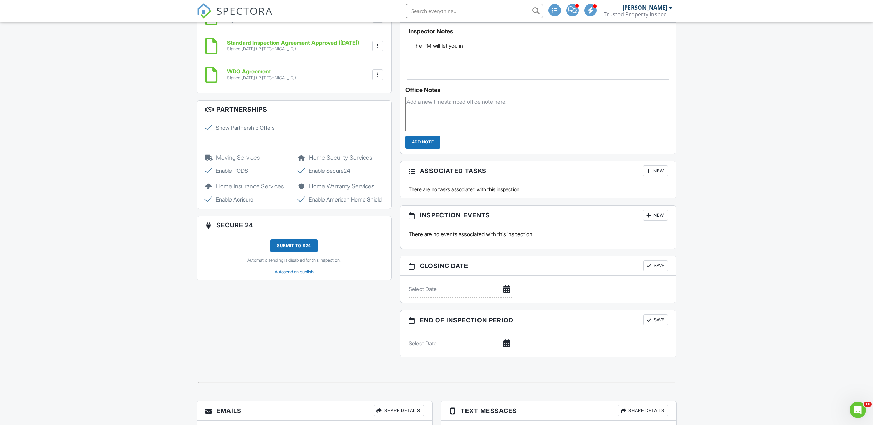
scroll to position [618, 0]
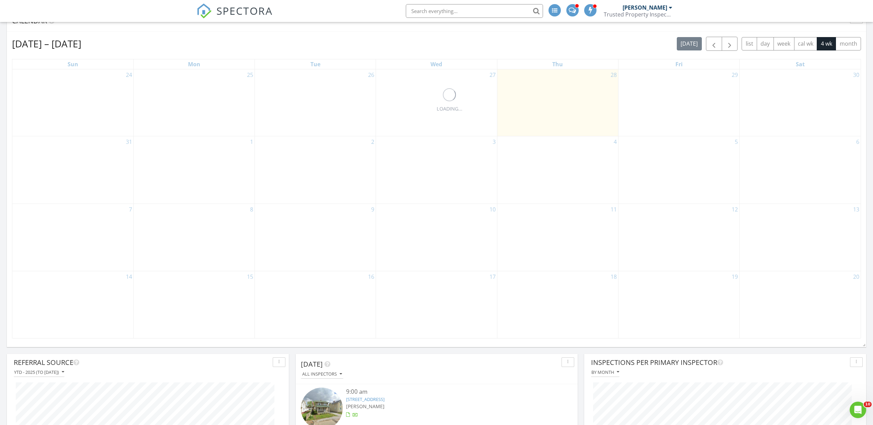
scroll to position [275, 0]
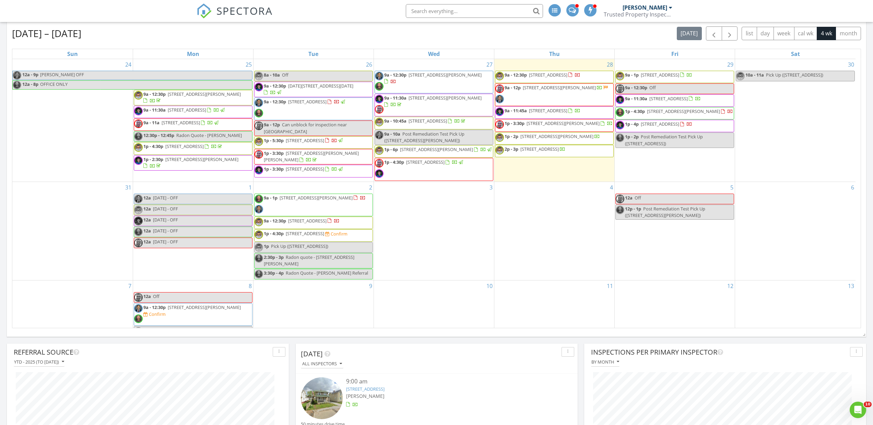
click at [464, 37] on div "[DATE] – [DATE] [DATE] list day week cal wk 4 wk month" at bounding box center [436, 33] width 849 height 14
click at [475, 31] on div "[DATE] – [DATE] [DATE] list day week cal wk 4 wk month" at bounding box center [436, 33] width 849 height 14
click at [572, 37] on div "[DATE] – [DATE] [DATE] list day week cal wk 4 wk month" at bounding box center [436, 33] width 849 height 14
click at [298, 104] on span "[STREET_ADDRESS]" at bounding box center [307, 101] width 38 height 6
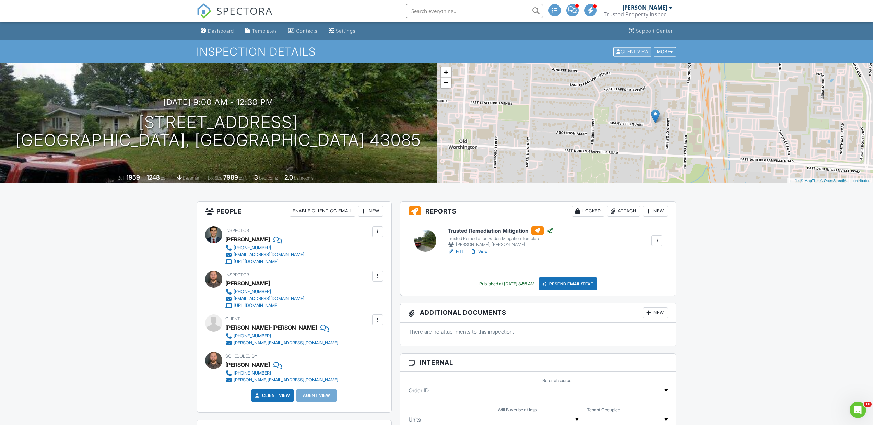
click at [630, 49] on div "Client View" at bounding box center [633, 51] width 38 height 9
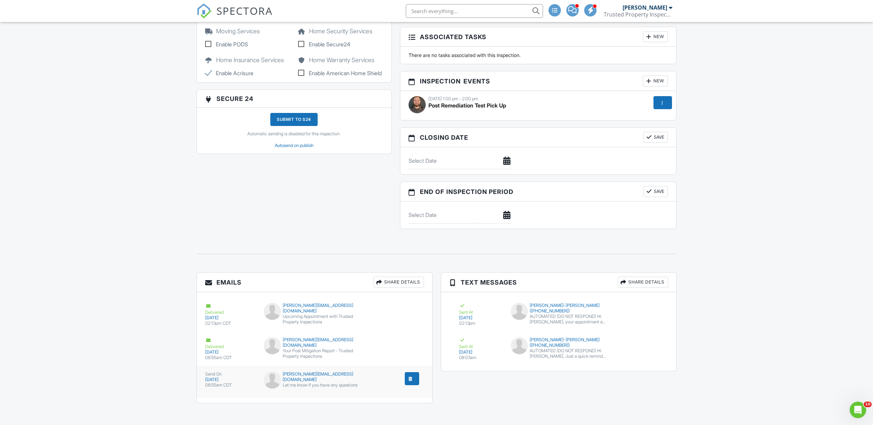
scroll to position [639, 0]
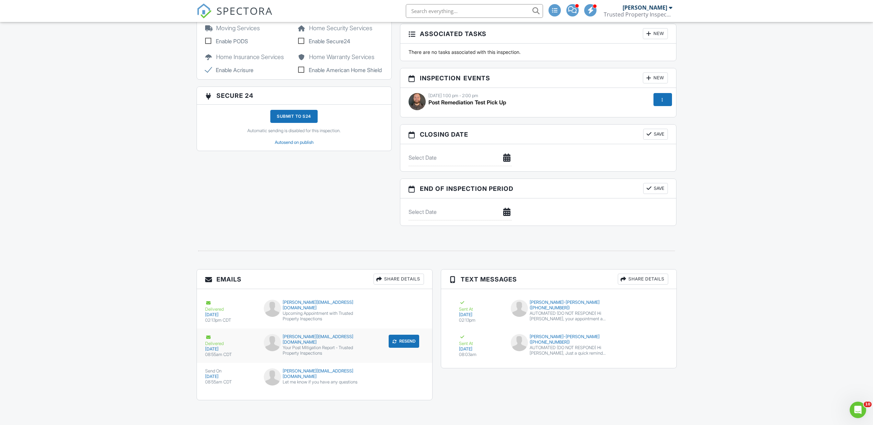
click at [400, 342] on button "Resend" at bounding box center [404, 341] width 31 height 13
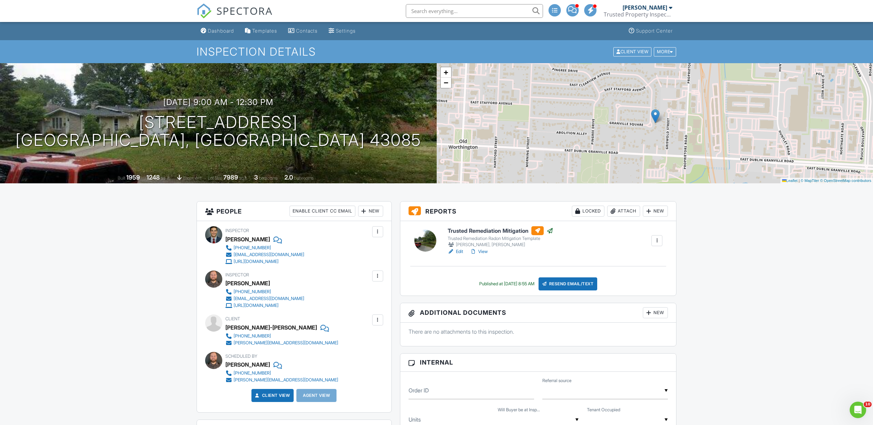
click at [462, 12] on input "text" at bounding box center [474, 11] width 137 height 14
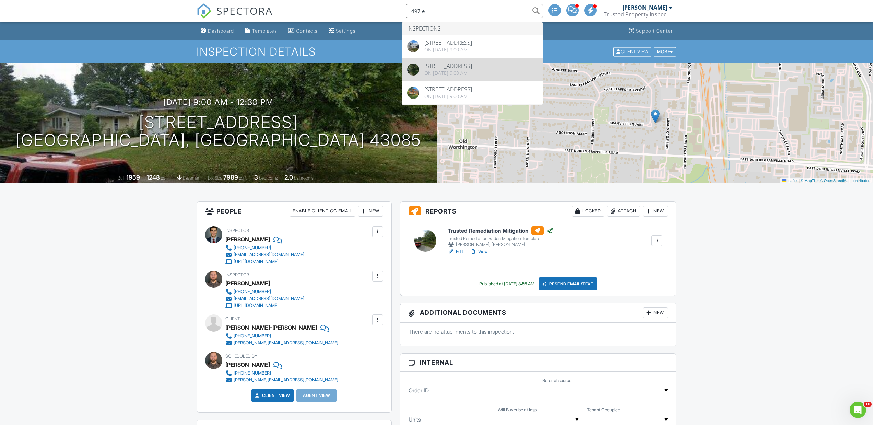
type input "497 e"
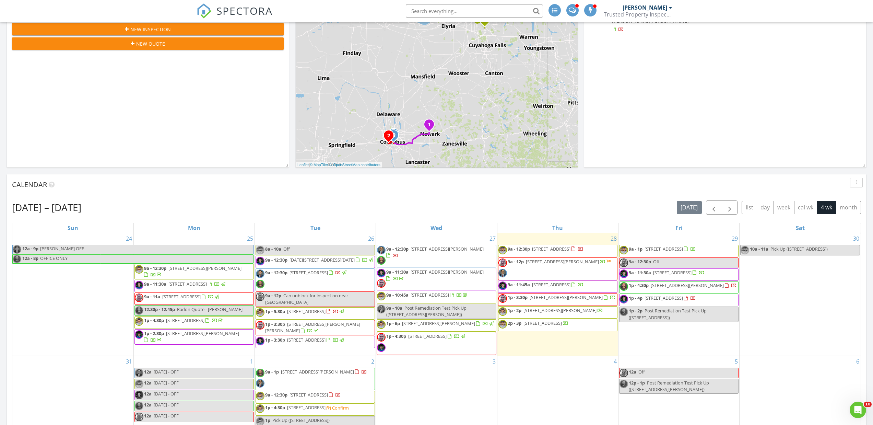
scroll to position [137, 0]
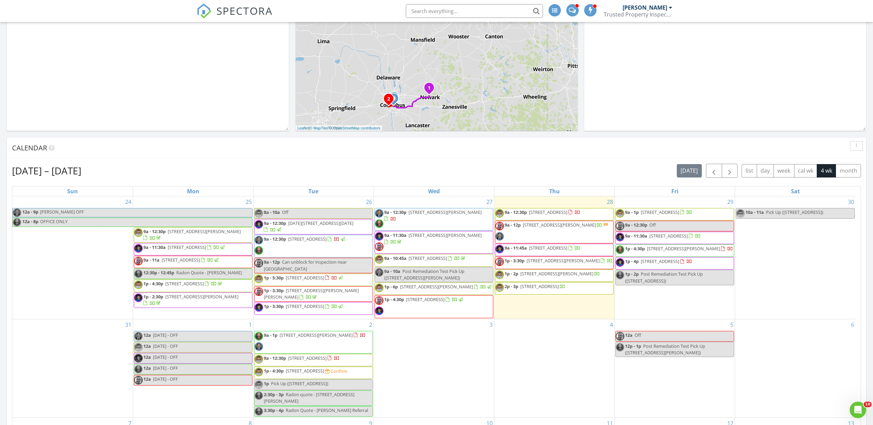
click at [455, 174] on div "Aug 24 – Sep 20, 2025 today list day week cal wk 4 wk month" at bounding box center [436, 171] width 849 height 14
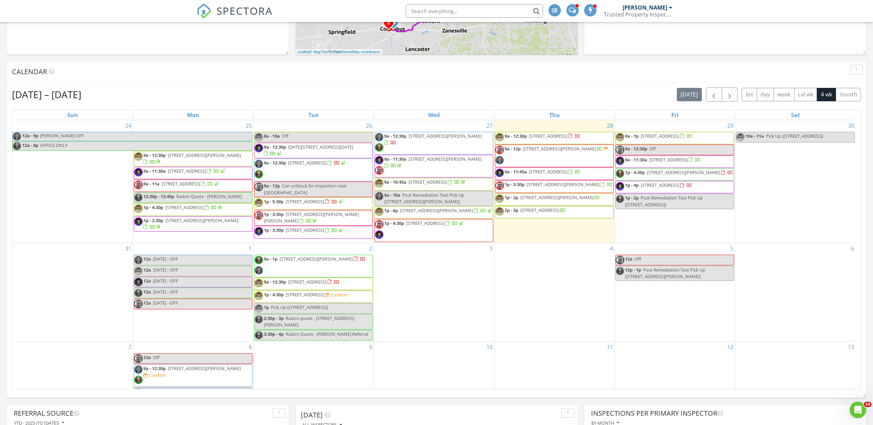
scroll to position [240, 0]
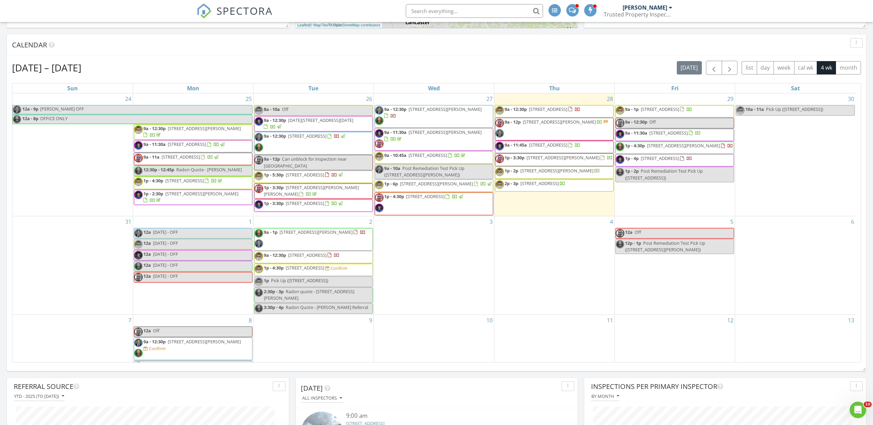
click at [439, 72] on div "Aug 24 – Sep 20, 2025 today list day week cal wk 4 wk month" at bounding box center [436, 68] width 849 height 14
click at [438, 73] on div "Aug 24 – Sep 20, 2025 today list day week cal wk 4 wk month" at bounding box center [436, 68] width 849 height 14
click at [439, 73] on div "Aug 24 – Sep 20, 2025 today list day week cal wk 4 wk month" at bounding box center [436, 68] width 849 height 14
